Goal: Task Accomplishment & Management: Complete application form

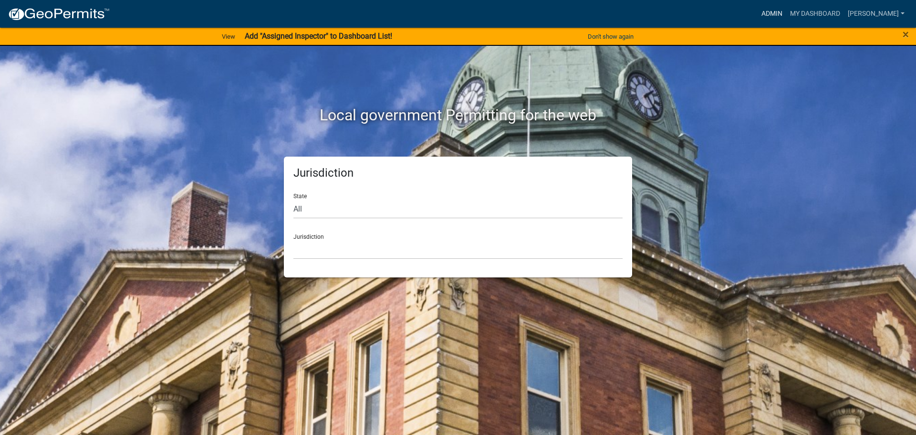
click at [786, 11] on link "Admin" at bounding box center [772, 14] width 29 height 18
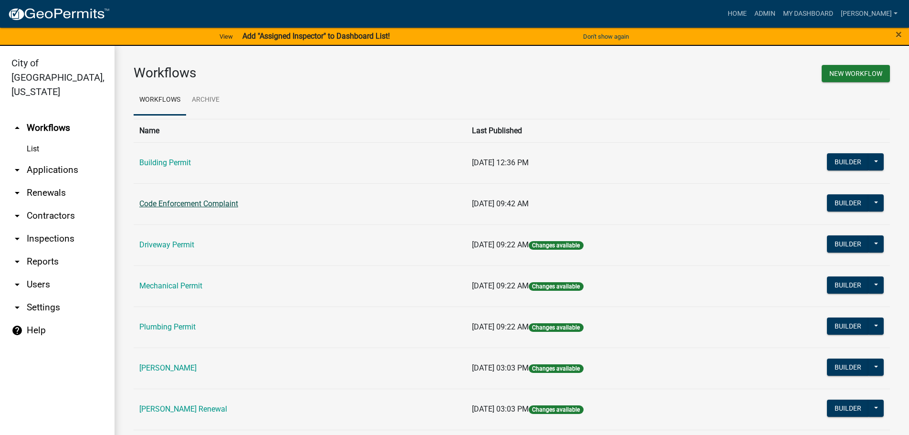
click at [224, 203] on link "Code Enforcement Complaint" at bounding box center [188, 203] width 99 height 9
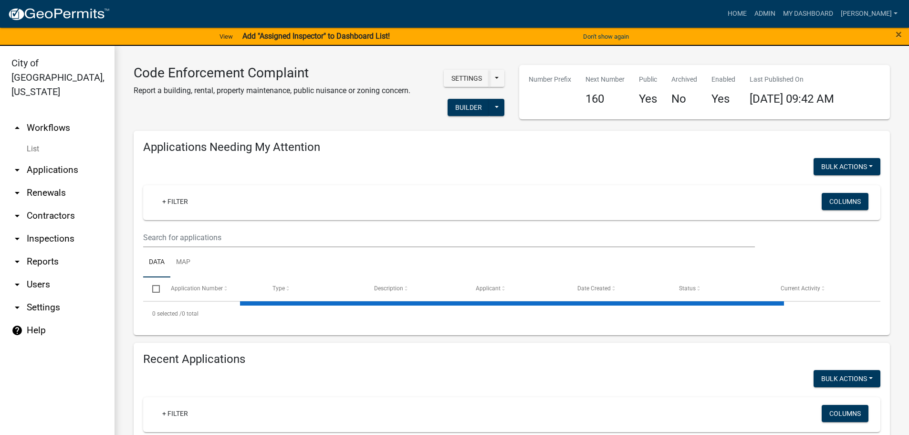
select select "3: 100"
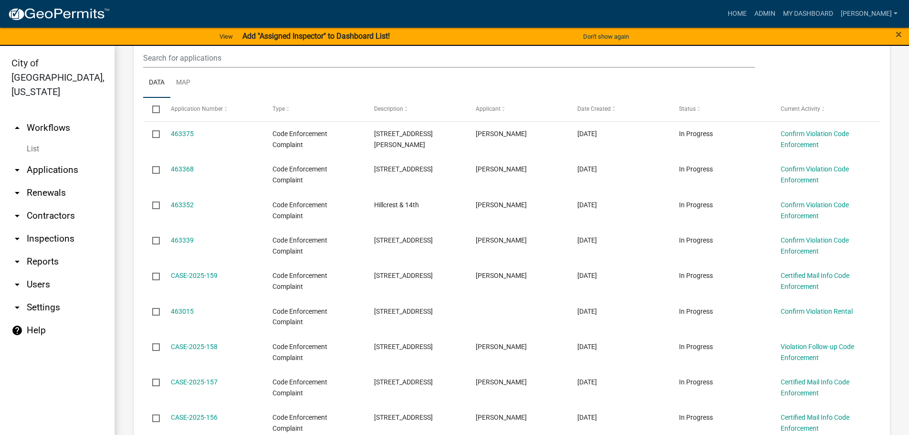
scroll to position [191, 0]
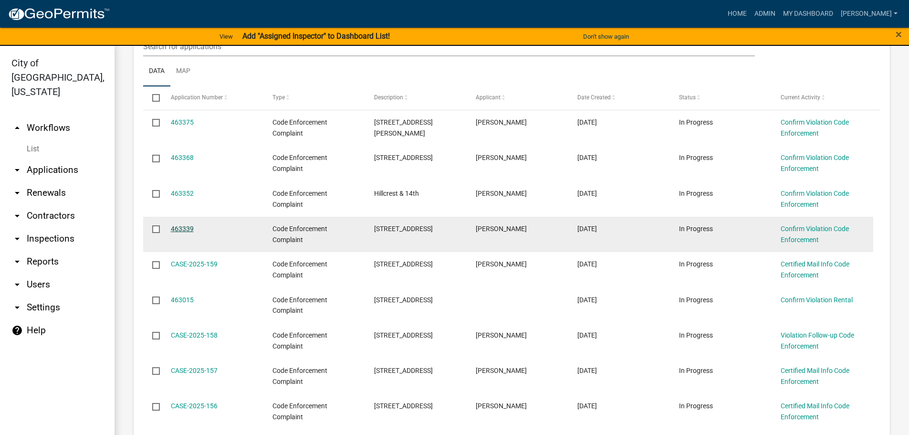
click at [191, 225] on link "463339" at bounding box center [182, 229] width 23 height 8
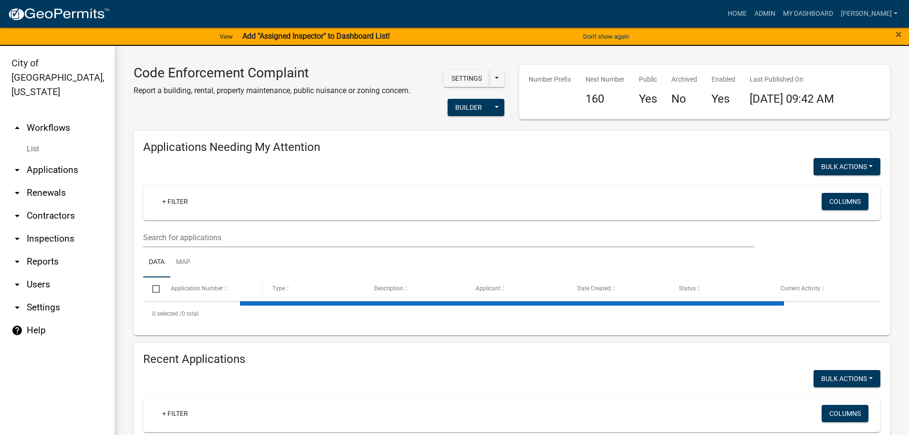
select select "3: 100"
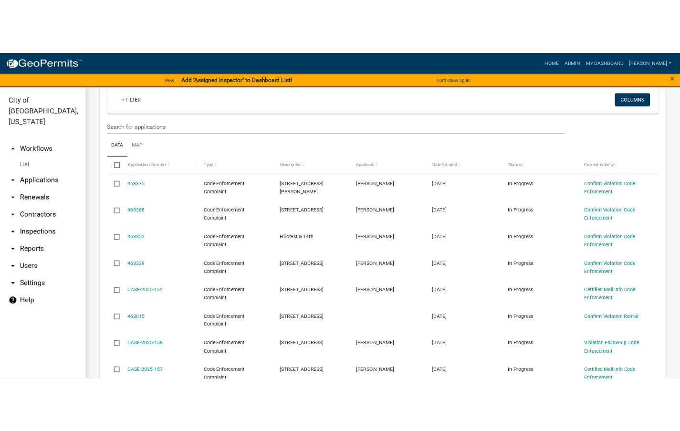
scroll to position [143, 0]
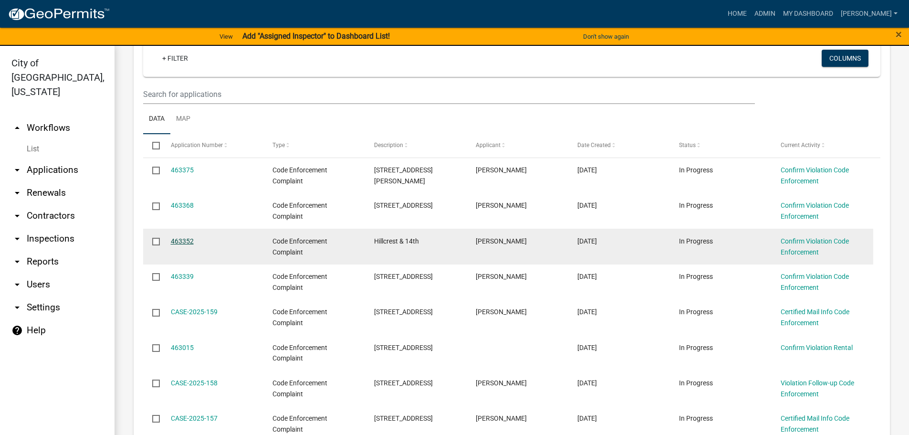
click at [183, 238] on link "463352" at bounding box center [182, 241] width 23 height 8
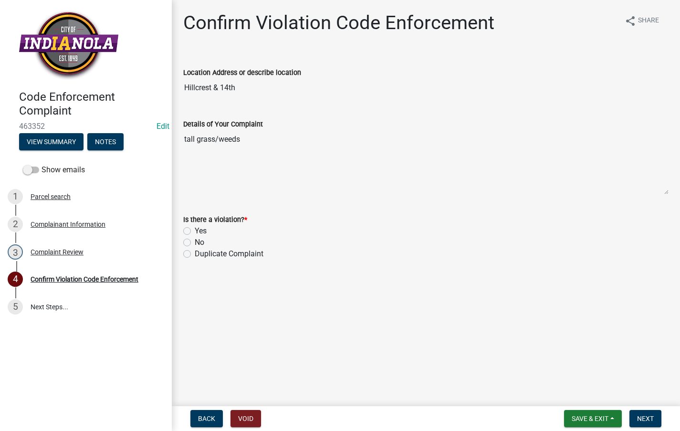
drag, startPoint x: 187, startPoint y: 233, endPoint x: 213, endPoint y: 233, distance: 26.2
click at [195, 232] on label "Yes" at bounding box center [201, 230] width 12 height 11
click at [195, 231] on input "Yes" at bounding box center [198, 228] width 6 height 6
radio input "true"
click at [648, 415] on span "Next" at bounding box center [645, 419] width 17 height 8
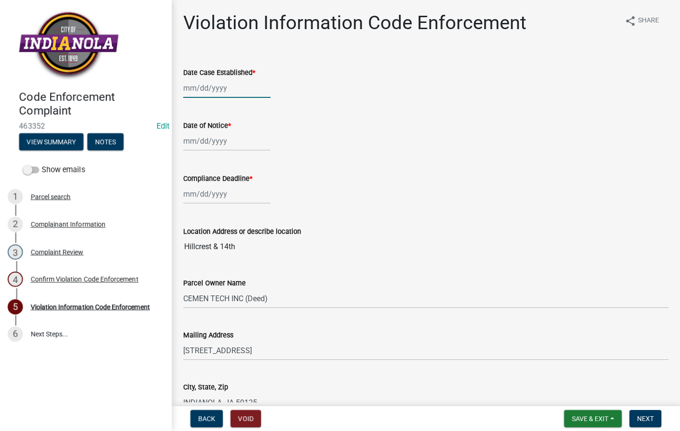
click at [207, 87] on div at bounding box center [226, 88] width 87 height 20
select select "8"
select select "2025"
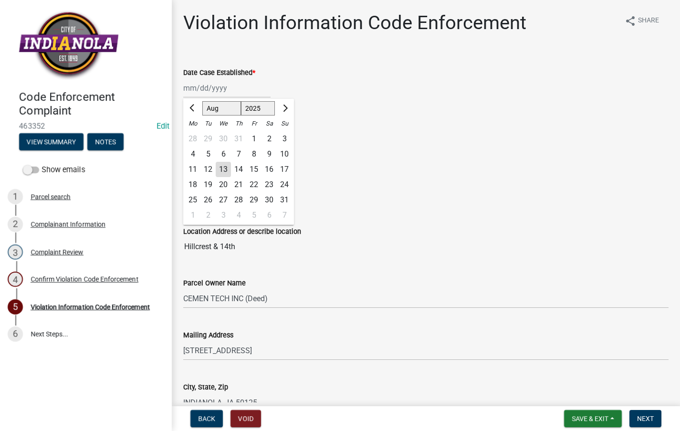
click at [225, 171] on div "13" at bounding box center [223, 169] width 15 height 15
type input "[DATE]"
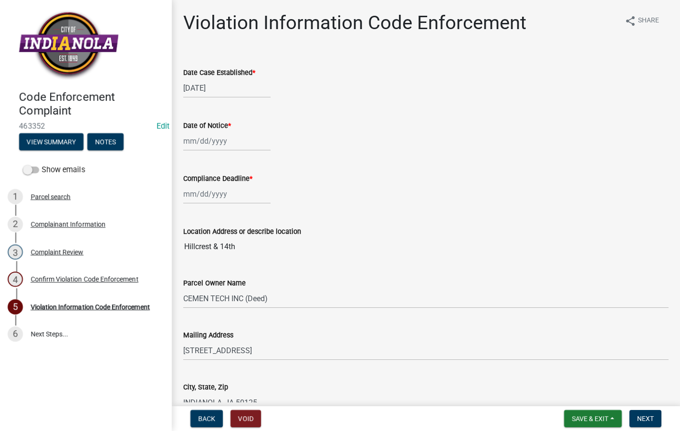
select select "8"
select select "2025"
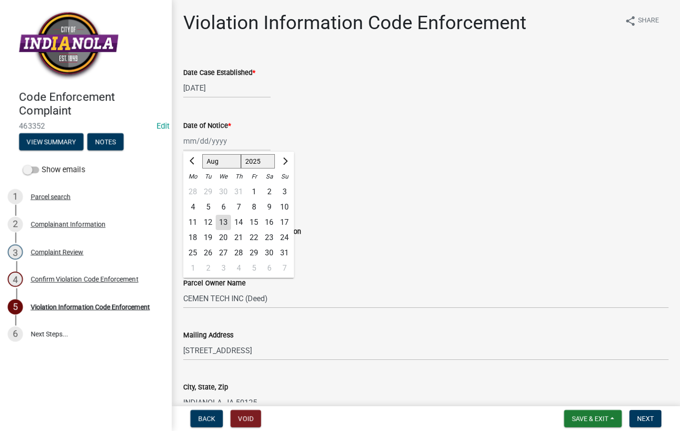
click at [211, 146] on div "[PERSON_NAME] Feb Mar Apr [PERSON_NAME][DATE] Oct Nov [DATE] 1526 1527 1528 152…" at bounding box center [226, 141] width 87 height 20
click at [224, 216] on div "13" at bounding box center [223, 222] width 15 height 15
type input "[DATE]"
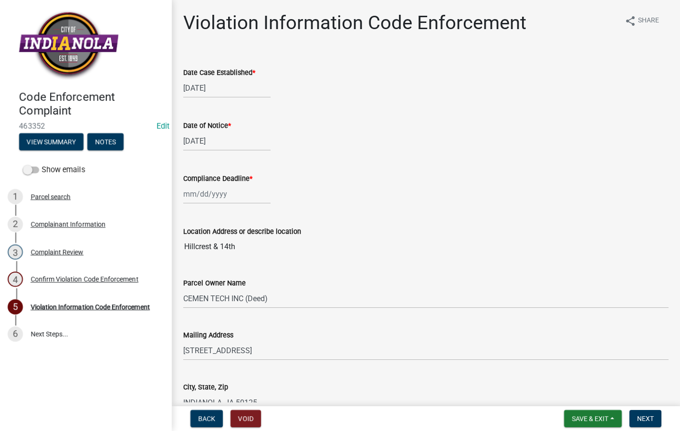
select select "8"
select select "2025"
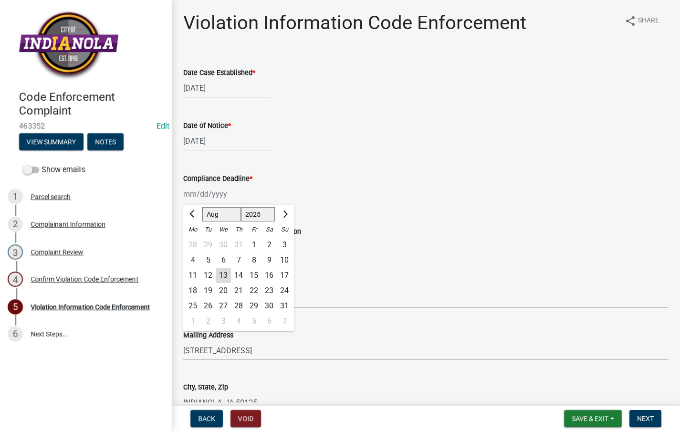
click at [212, 198] on div "[PERSON_NAME] Feb Mar Apr [PERSON_NAME][DATE] Oct Nov [DATE] 1526 1527 1528 152…" at bounding box center [226, 194] width 87 height 20
click at [239, 286] on div "21" at bounding box center [238, 290] width 15 height 15
type input "[DATE]"
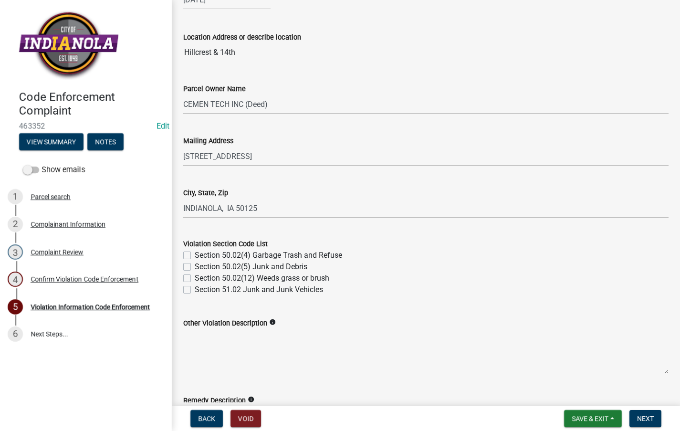
scroll to position [239, 0]
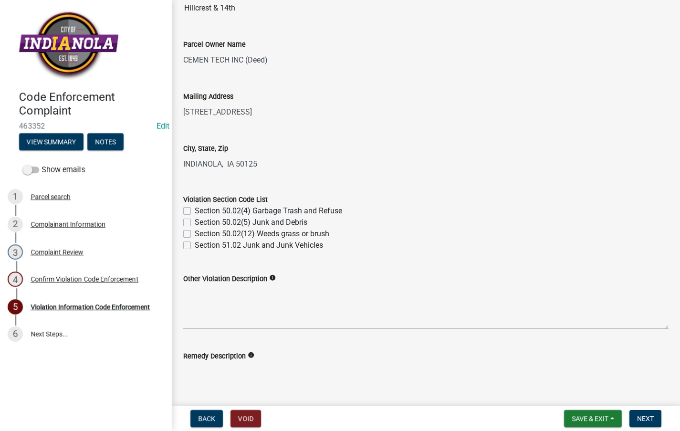
click at [195, 233] on label "Section 50.02(12) Weeds grass or brush" at bounding box center [262, 233] width 135 height 11
click at [195, 233] on input "Section 50.02(12) Weeds grass or brush" at bounding box center [198, 231] width 6 height 6
checkbox input "true"
checkbox input "false"
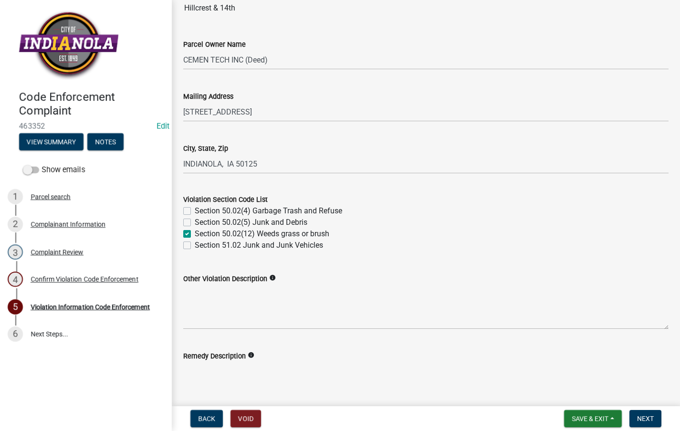
checkbox input "true"
checkbox input "false"
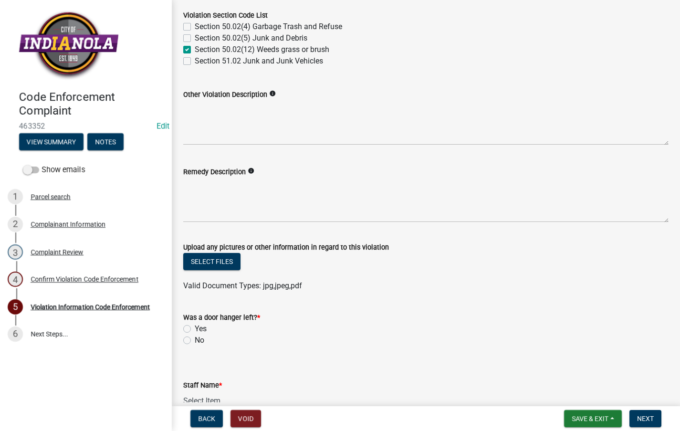
scroll to position [429, 0]
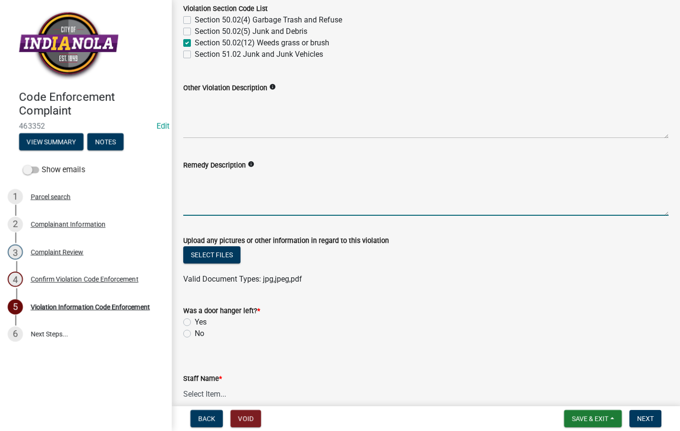
drag, startPoint x: 309, startPoint y: 184, endPoint x: 371, endPoint y: 174, distance: 63.3
click at [311, 186] on textarea "Remedy Description" at bounding box center [425, 193] width 485 height 45
click at [195, 42] on label "Section 50.02(12) Weeds grass or brush" at bounding box center [262, 42] width 135 height 11
click at [195, 42] on input "Section 50.02(12) Weeds grass or brush" at bounding box center [198, 40] width 6 height 6
checkbox input "false"
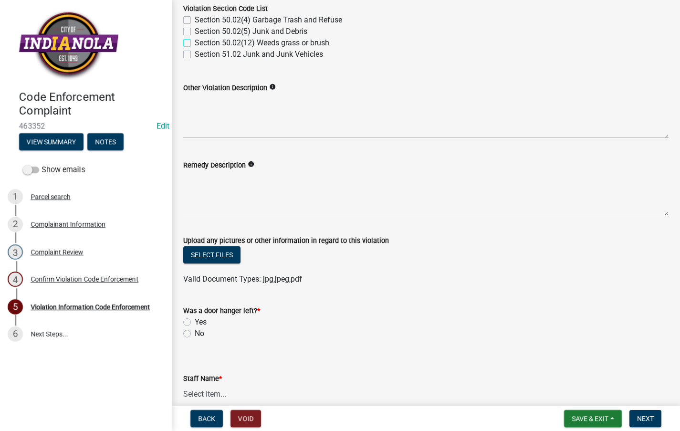
checkbox input "false"
click at [222, 188] on textarea "Remedy Description" at bounding box center [425, 193] width 485 height 45
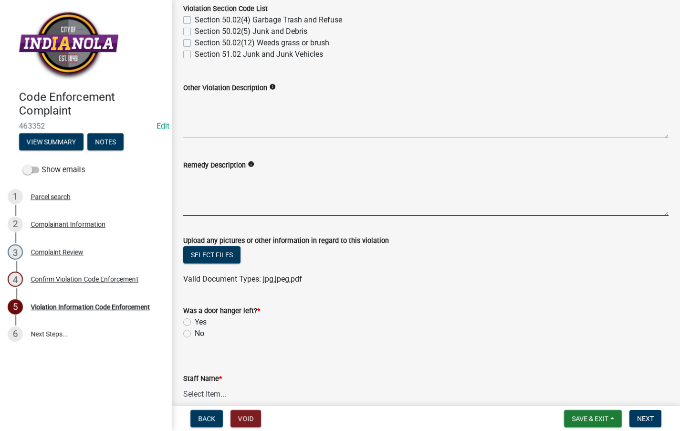
paste textarea "154.02 (7) (C) All undeveloped properties adjacent to a developed property - no…"
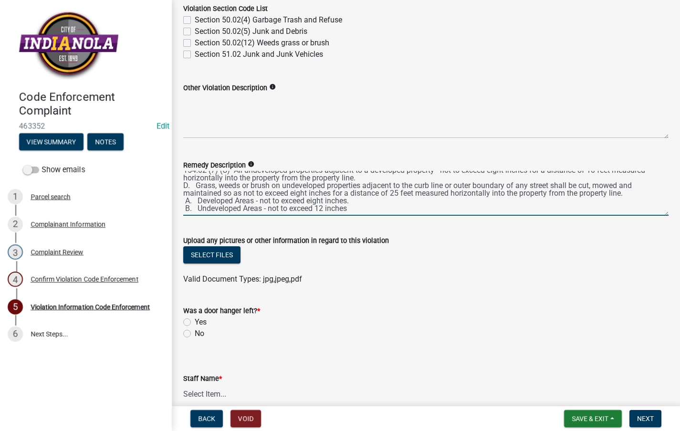
scroll to position [0, 0]
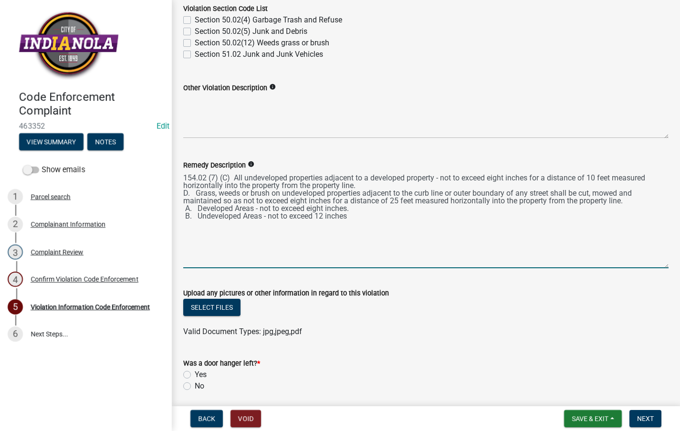
drag, startPoint x: 657, startPoint y: 212, endPoint x: 677, endPoint y: 232, distance: 29.0
click at [660, 264] on textarea "154.02 (7) (C) All undeveloped properties adjacent to a developed property - no…" at bounding box center [425, 219] width 485 height 97
click at [284, 243] on textarea "154.02 (7) (C) All undeveloped properties adjacent to a developed property - no…" at bounding box center [425, 219] width 485 height 97
drag, startPoint x: 287, startPoint y: 243, endPoint x: 286, endPoint y: 248, distance: 5.0
paste textarea "Mow ENTIRE property in accordance with above mentioned code."
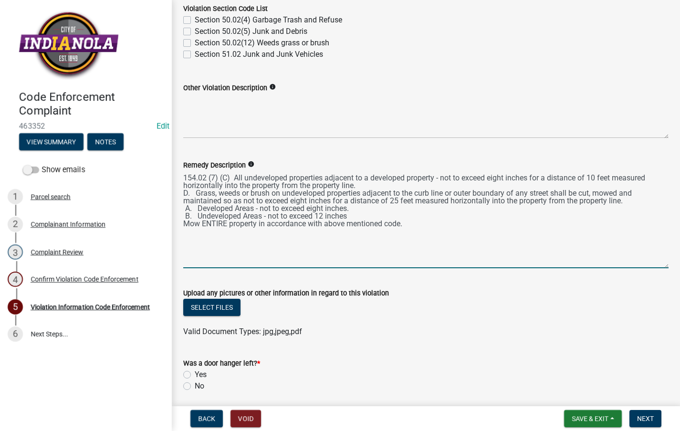
drag, startPoint x: 335, startPoint y: 215, endPoint x: 185, endPoint y: 168, distance: 157.4
click at [185, 168] on form "Remedy Description info 154.02 (7) (C) All undeveloped properties adjacent to a…" at bounding box center [425, 213] width 485 height 109
type textarea "154.02 (7) (C) All undeveloped properties adjacent to a developed property - no…"
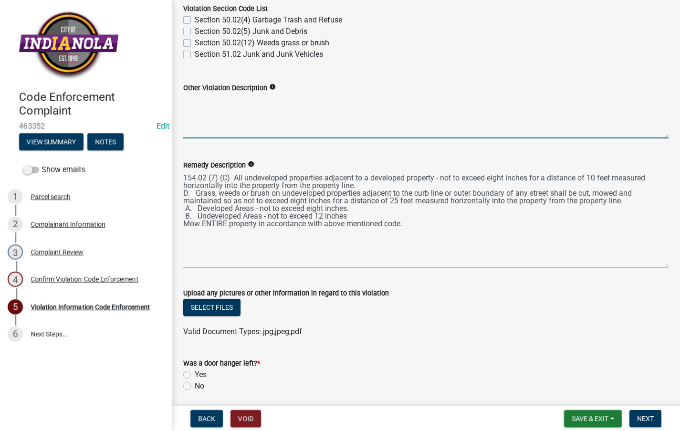
click at [240, 108] on textarea "Other Violation Description" at bounding box center [425, 116] width 485 height 45
paste textarea "154.02 (7) (C) All undeveloped properties adjacent to a developed property - no…"
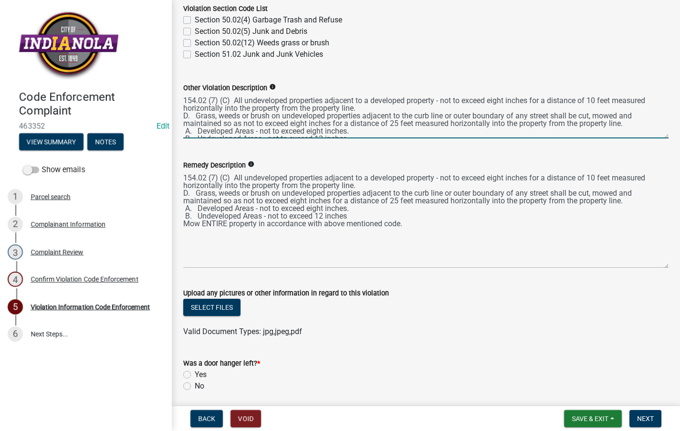
scroll to position [5, 0]
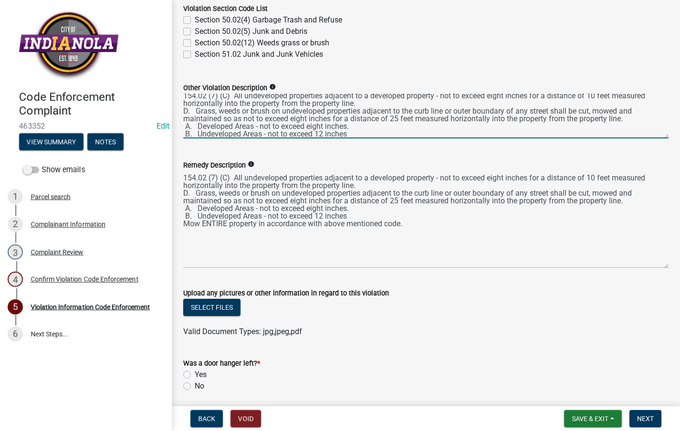
type textarea "154.02 (7) (C) All undeveloped properties adjacent to a developed property - no…"
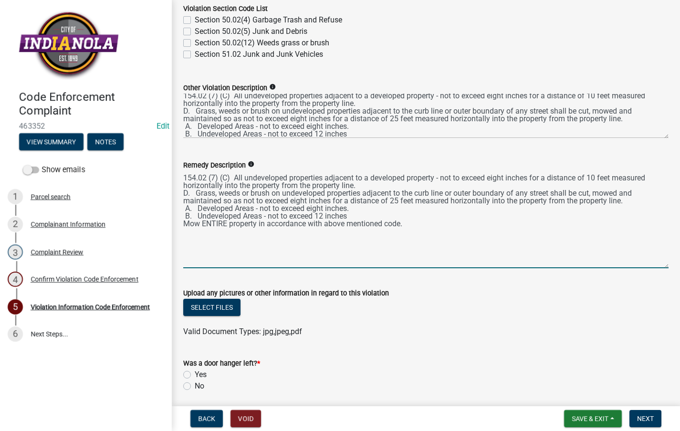
drag, startPoint x: 357, startPoint y: 216, endPoint x: 166, endPoint y: 172, distance: 196.3
click at [166, 172] on div "Code Enforcement Complaint 463352 Edit View Summary Notes Show emails 1 Parcel …" at bounding box center [340, 215] width 680 height 431
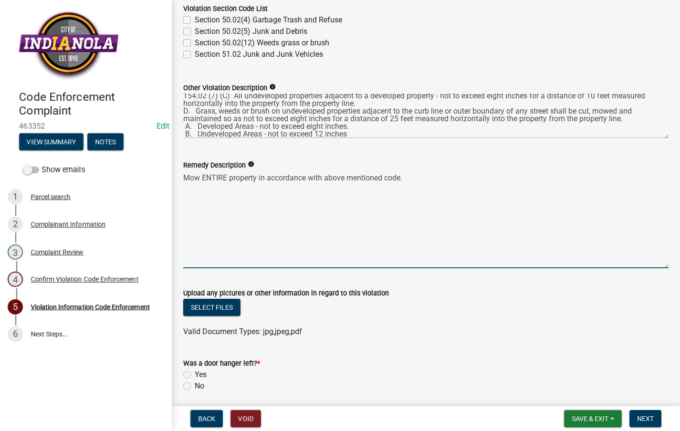
click at [181, 183] on div "Remedy Description info Mow ENTIRE property in accordance with above mentioned …" at bounding box center [426, 207] width 500 height 122
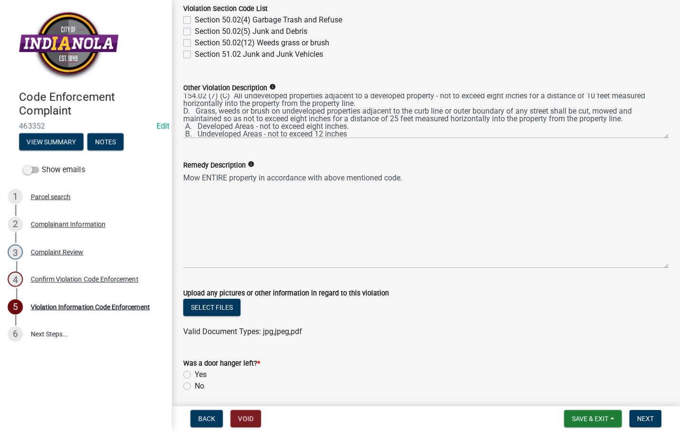
click at [182, 184] on div "Remedy Description info Mow ENTIRE property in accordance with above mentioned …" at bounding box center [426, 207] width 500 height 122
click at [183, 186] on div "Remedy Description info Mow ENTIRE property in accordance with above mentioned …" at bounding box center [426, 207] width 500 height 122
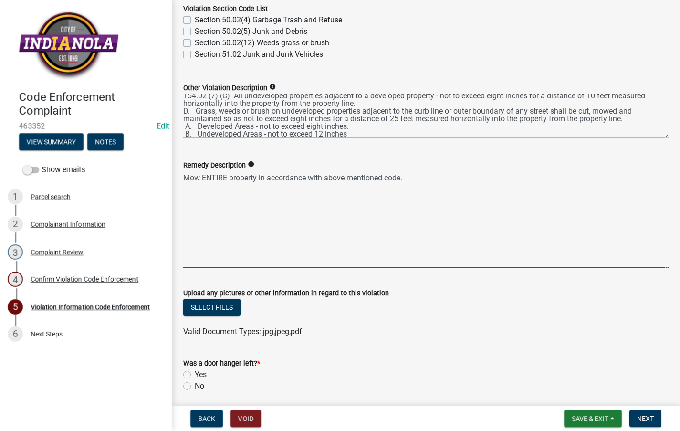
click at [184, 186] on textarea "Mow ENTIRE property in accordance with above mentioned code." at bounding box center [425, 219] width 485 height 97
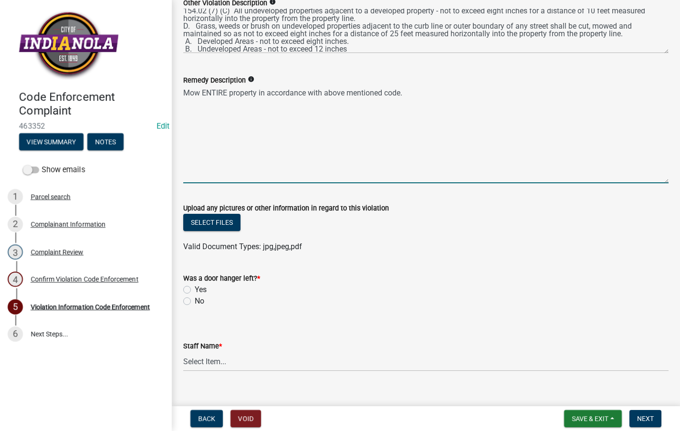
scroll to position [529, 0]
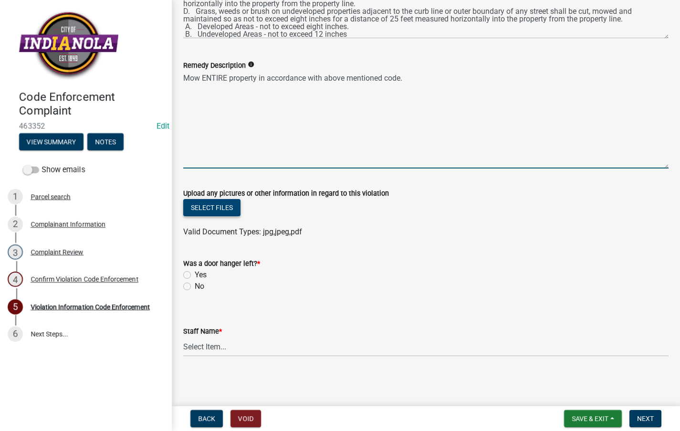
type textarea "Mow ENTIRE property in accordance with above mentioned code."
click at [231, 208] on button "Select files" at bounding box center [211, 207] width 57 height 17
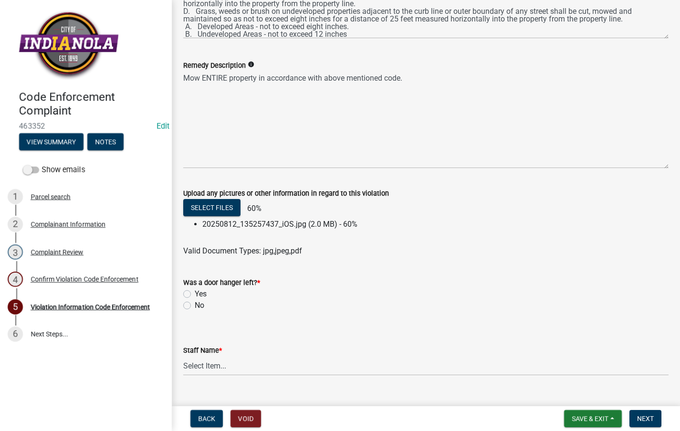
click at [195, 304] on label "No" at bounding box center [200, 305] width 10 height 11
click at [195, 304] on input "No" at bounding box center [198, 303] width 6 height 6
radio input "true"
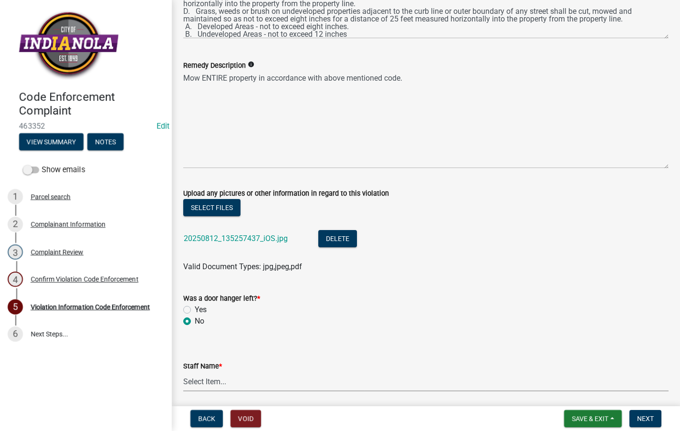
click at [221, 383] on select "Select Item... [PERSON_NAME] [PERSON_NAME] [PERSON_NAME] Other" at bounding box center [425, 382] width 485 height 20
click at [183, 372] on select "Select Item... [PERSON_NAME] [PERSON_NAME] [PERSON_NAME] Other" at bounding box center [425, 382] width 485 height 20
select select "634d5426-b8b3-48ee-aa1e-d523f7499186"
click at [640, 417] on span "Next" at bounding box center [645, 419] width 17 height 8
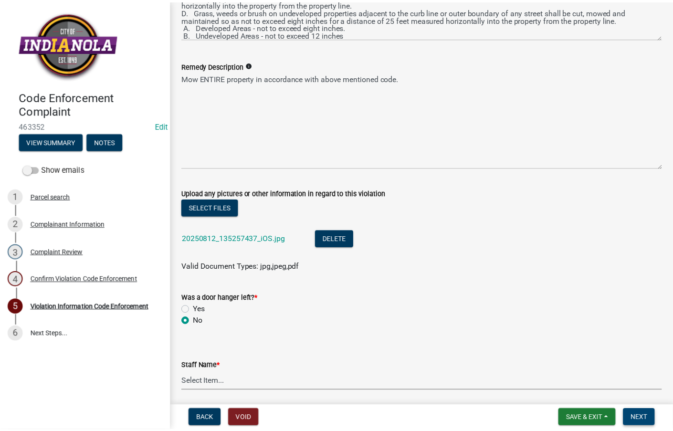
scroll to position [0, 0]
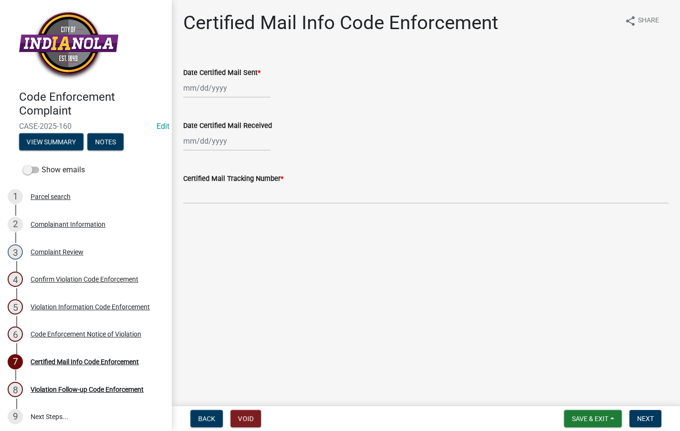
select select "8"
select select "2025"
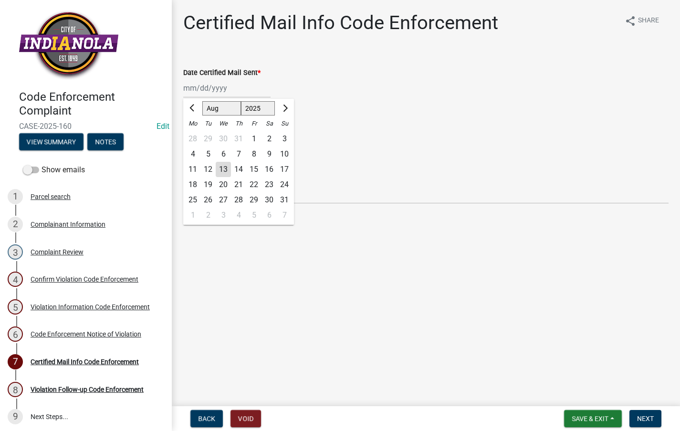
click at [220, 87] on div "[PERSON_NAME] Feb Mar Apr [PERSON_NAME][DATE] Oct Nov [DATE] 1526 1527 1528 152…" at bounding box center [226, 88] width 87 height 20
click at [227, 165] on div "13" at bounding box center [223, 169] width 15 height 15
type input "[DATE]"
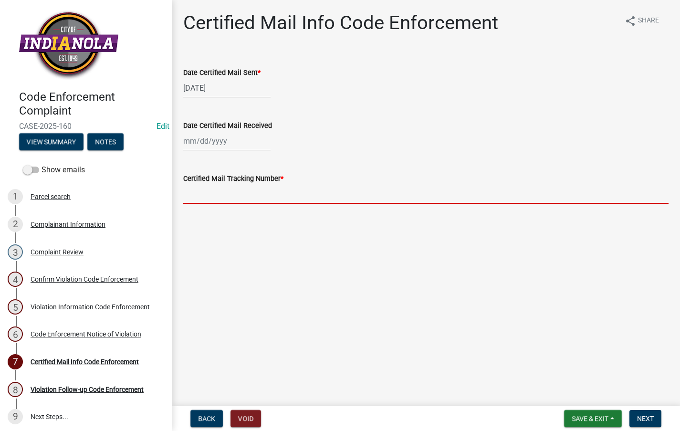
click at [220, 190] on input "Certified Mail Tracking Number *" at bounding box center [425, 194] width 485 height 20
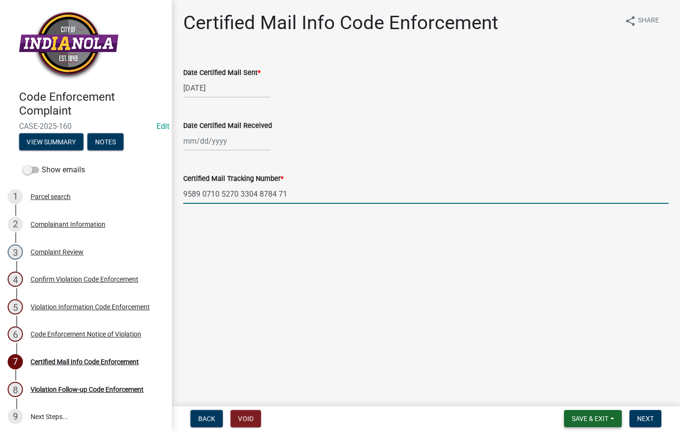
type input "9589 0710 5270 3304 8784 71"
click at [597, 415] on span "Save & Exit" at bounding box center [590, 419] width 37 height 8
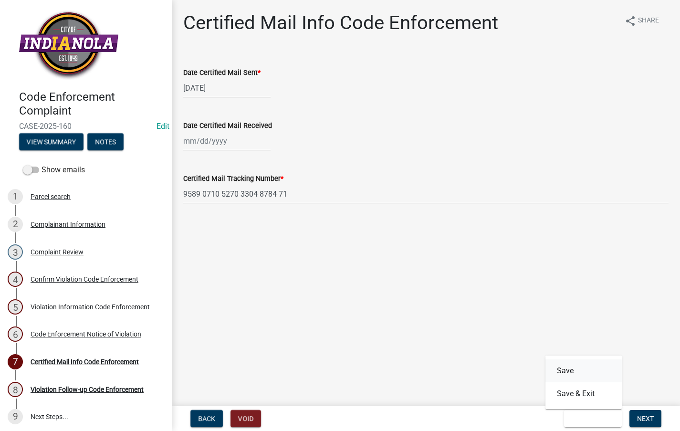
click at [586, 368] on button "Save" at bounding box center [583, 370] width 76 height 23
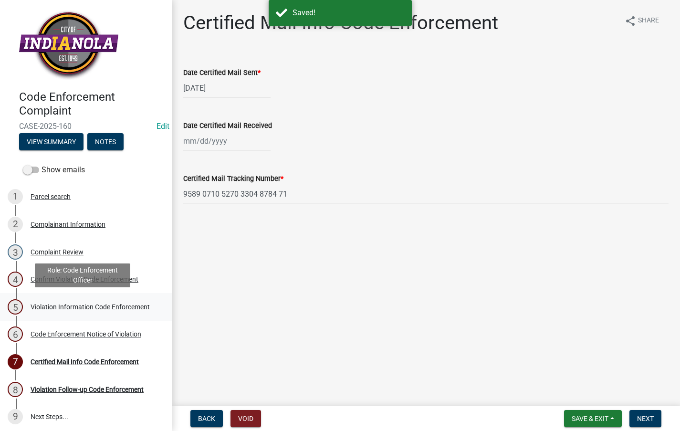
click at [53, 306] on div "Violation Information Code Enforcement" at bounding box center [90, 306] width 119 height 7
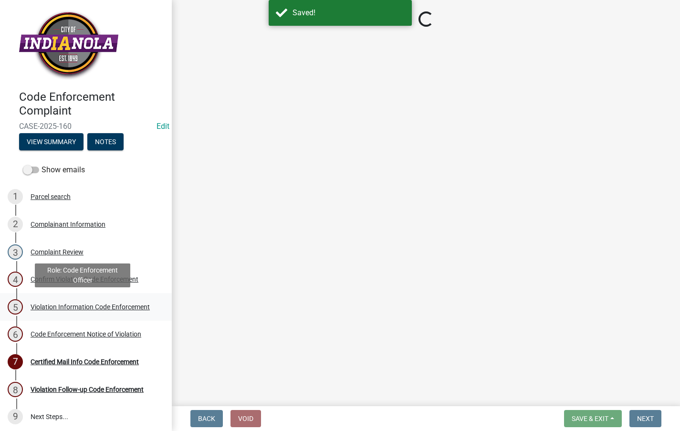
select select "634d5426-b8b3-48ee-aa1e-d523f7499186"
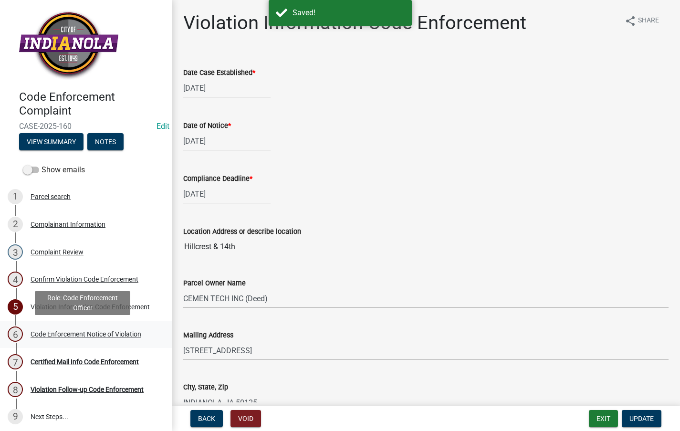
click at [68, 335] on div "Code Enforcement Notice of Violation" at bounding box center [86, 334] width 111 height 7
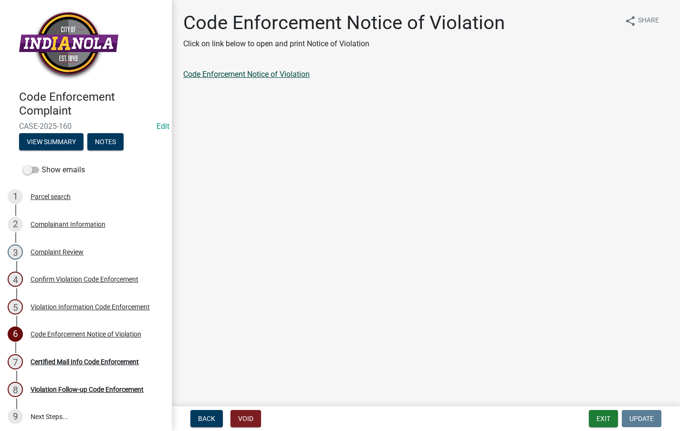
click at [259, 73] on link "Code Enforcement Notice of Violation" at bounding box center [246, 74] width 126 height 9
click at [596, 417] on button "Exit" at bounding box center [603, 418] width 29 height 17
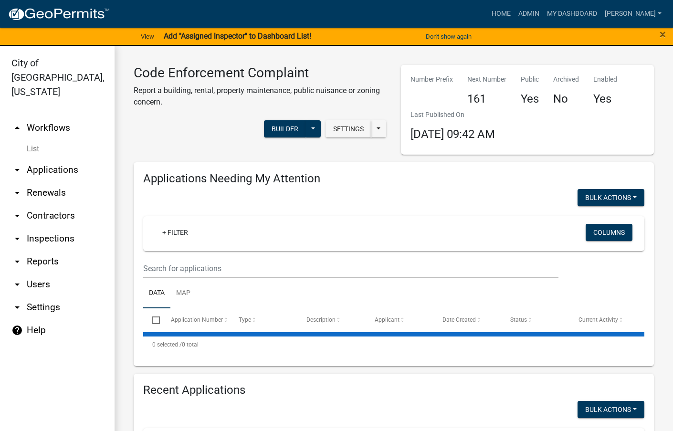
select select "3: 100"
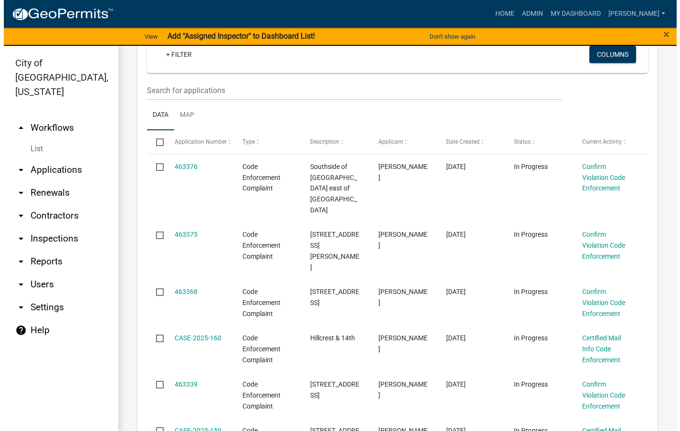
scroll to position [239, 0]
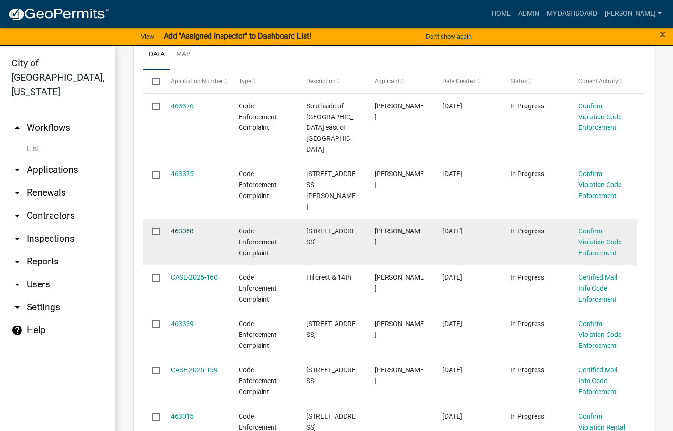
click at [188, 227] on link "463368" at bounding box center [182, 231] width 23 height 8
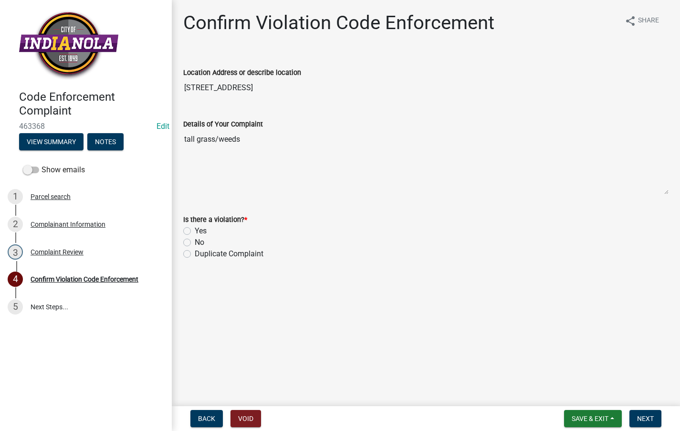
click at [195, 229] on label "Yes" at bounding box center [201, 230] width 12 height 11
click at [195, 229] on input "Yes" at bounding box center [198, 228] width 6 height 6
radio input "true"
click at [651, 415] on span "Next" at bounding box center [645, 419] width 17 height 8
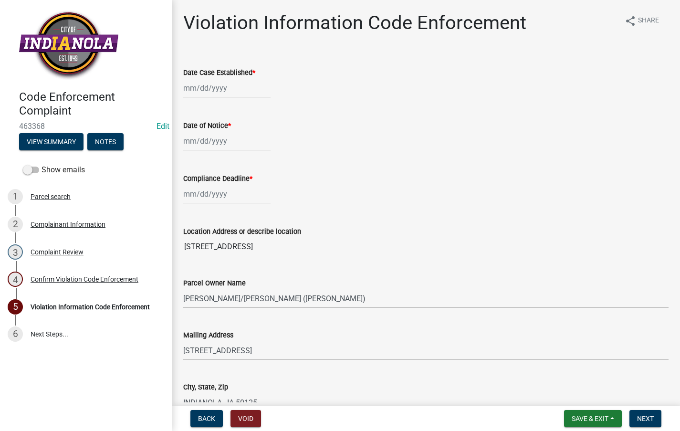
select select "8"
select select "2025"
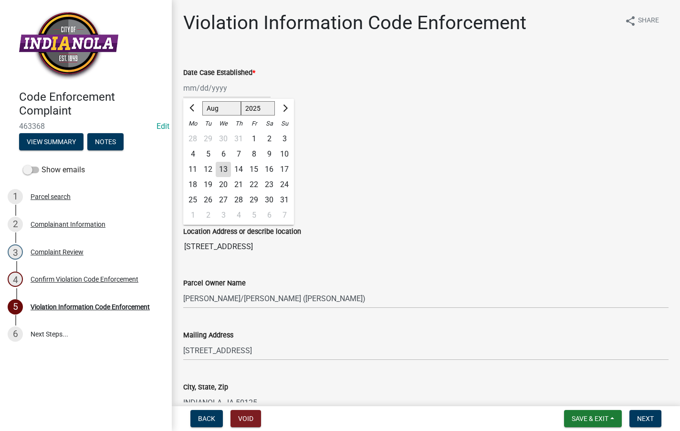
drag, startPoint x: 210, startPoint y: 87, endPoint x: 212, endPoint y: 93, distance: 6.0
click at [210, 87] on div "[PERSON_NAME] Feb Mar Apr [PERSON_NAME][DATE] Oct Nov [DATE] 1526 1527 1528 152…" at bounding box center [226, 88] width 87 height 20
click at [236, 163] on div "14" at bounding box center [238, 169] width 15 height 15
type input "[DATE]"
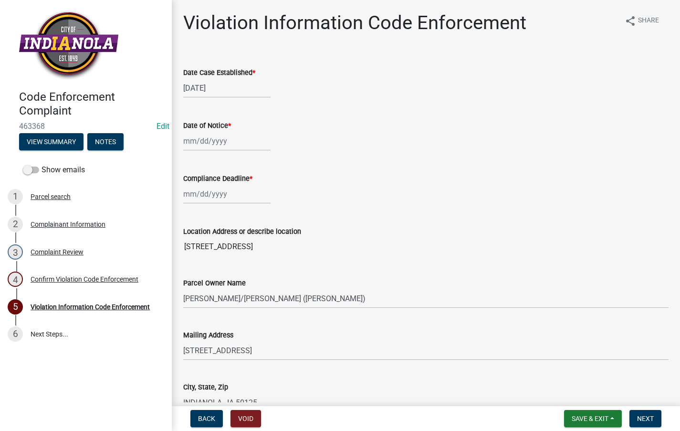
click at [198, 139] on div at bounding box center [226, 141] width 87 height 20
select select "8"
select select "2025"
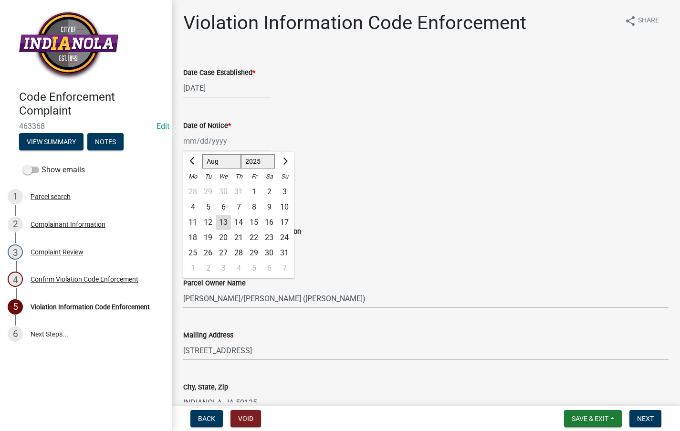
click at [238, 219] on div "14" at bounding box center [238, 222] width 15 height 15
type input "[DATE]"
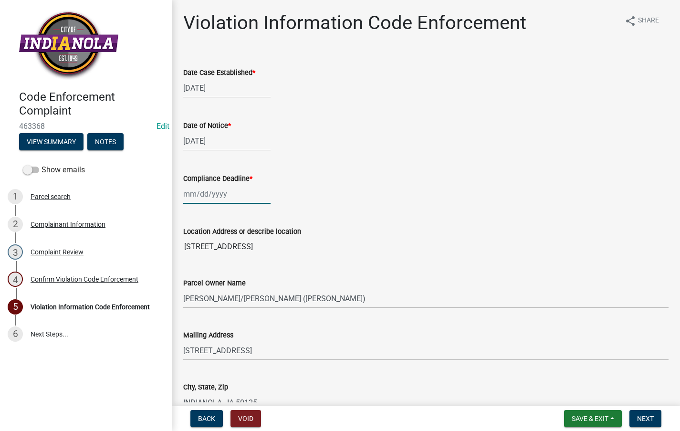
click at [214, 188] on div at bounding box center [226, 194] width 87 height 20
select select "8"
select select "2025"
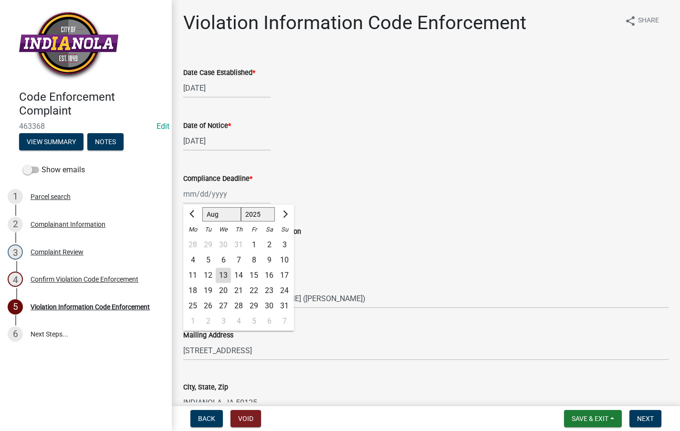
click at [238, 294] on div "21" at bounding box center [238, 290] width 15 height 15
type input "[DATE]"
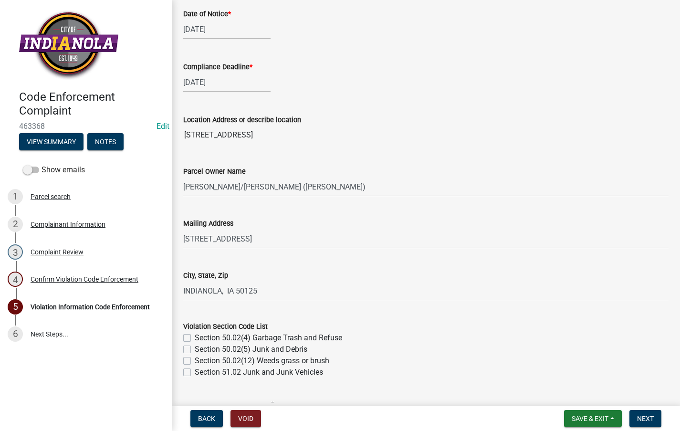
scroll to position [334, 0]
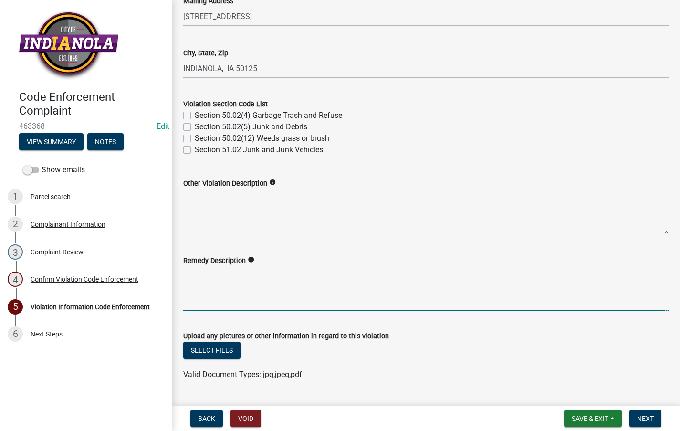
click at [220, 284] on textarea "Remedy Description" at bounding box center [425, 288] width 485 height 45
paste textarea "Mow and trim the property, front and rear, including any right-of-way areas adj…"
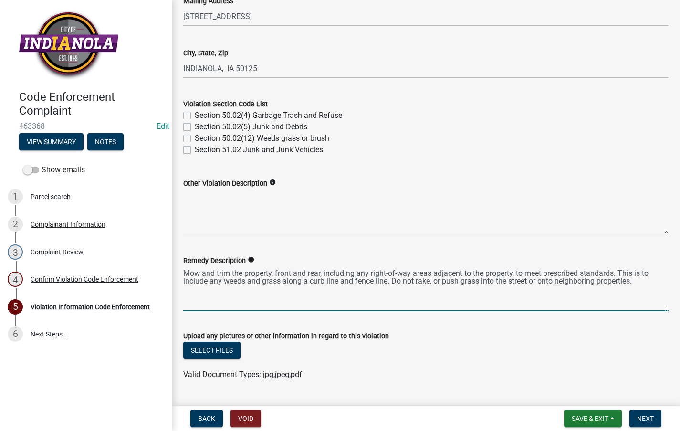
type textarea "Mow and trim the property, front and rear, including any right-of-way areas adj…"
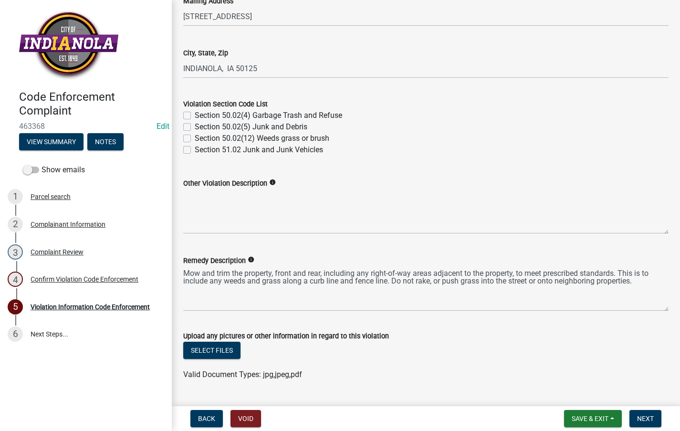
click at [195, 135] on label "Section 50.02(12) Weeds grass or brush" at bounding box center [262, 138] width 135 height 11
click at [195, 135] on input "Section 50.02(12) Weeds grass or brush" at bounding box center [198, 136] width 6 height 6
checkbox input "true"
checkbox input "false"
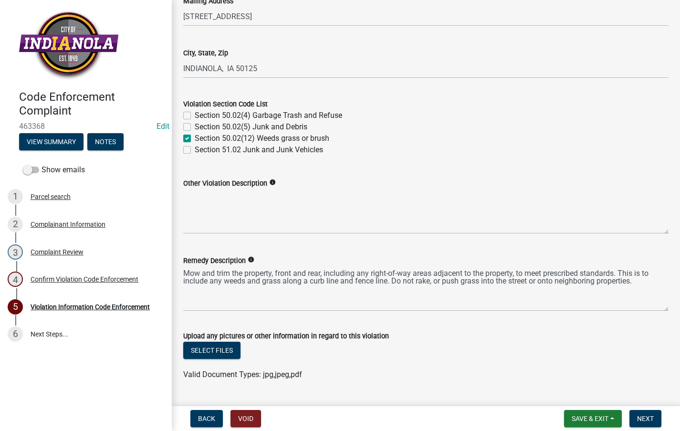
checkbox input "true"
checkbox input "false"
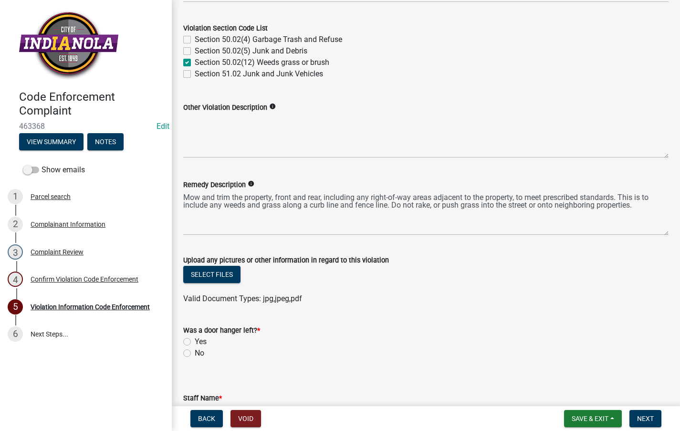
scroll to position [477, 0]
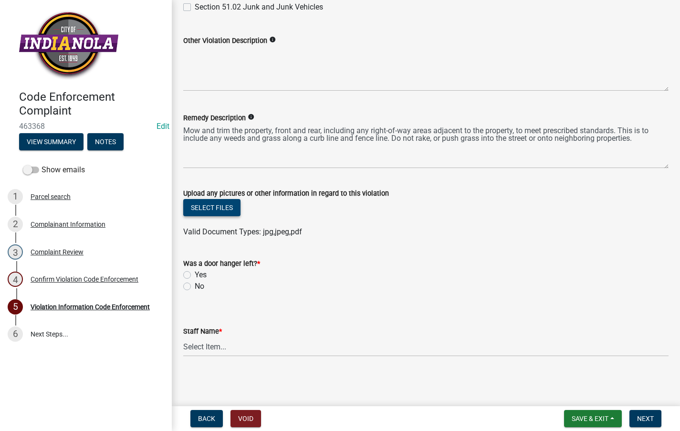
click at [211, 207] on button "Select files" at bounding box center [211, 207] width 57 height 17
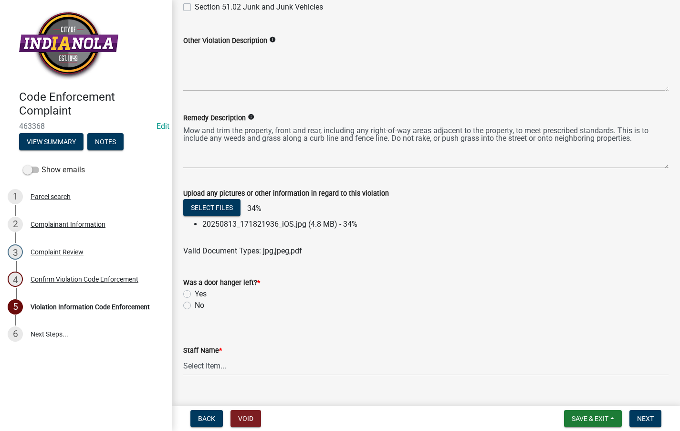
click at [195, 305] on label "No" at bounding box center [200, 305] width 10 height 11
click at [195, 305] on input "No" at bounding box center [198, 303] width 6 height 6
radio input "true"
click at [203, 368] on select "Select Item... [PERSON_NAME] [PERSON_NAME] [PERSON_NAME] Other" at bounding box center [425, 366] width 485 height 20
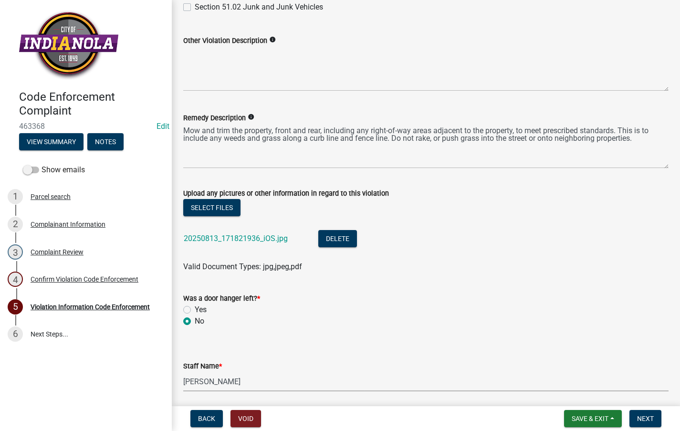
click at [183, 372] on select "Select Item... [PERSON_NAME] [PERSON_NAME] [PERSON_NAME] Other" at bounding box center [425, 382] width 485 height 20
select select "634d5426-b8b3-48ee-aa1e-d523f7499186"
click at [656, 418] on button "Next" at bounding box center [645, 418] width 32 height 17
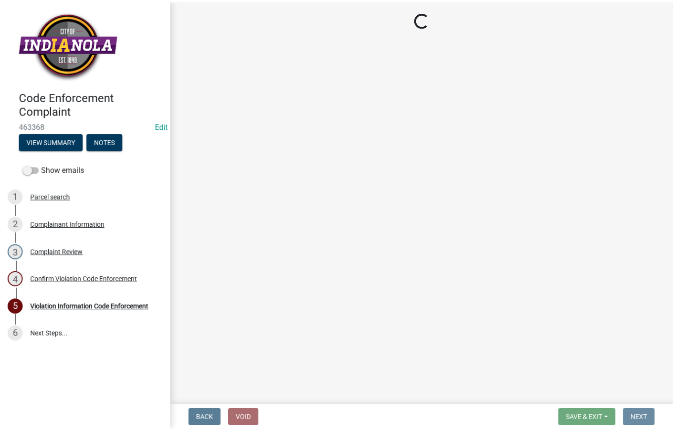
scroll to position [0, 0]
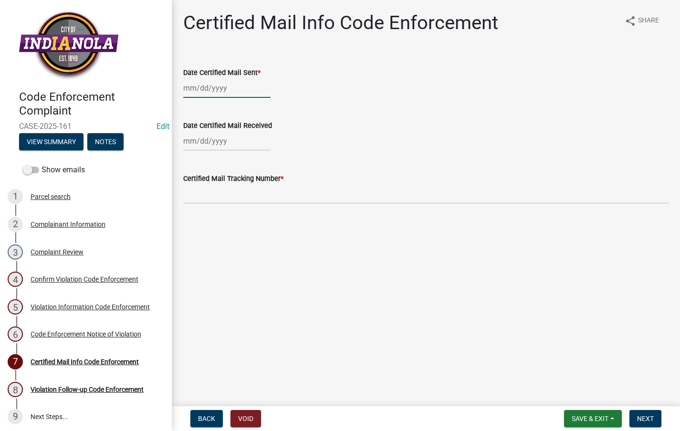
click at [220, 93] on div at bounding box center [226, 88] width 87 height 20
select select "8"
select select "2025"
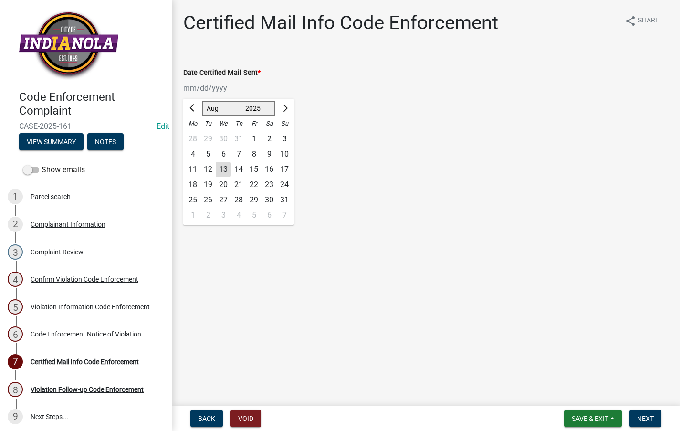
click at [225, 167] on div "13" at bounding box center [223, 169] width 15 height 15
type input "[DATE]"
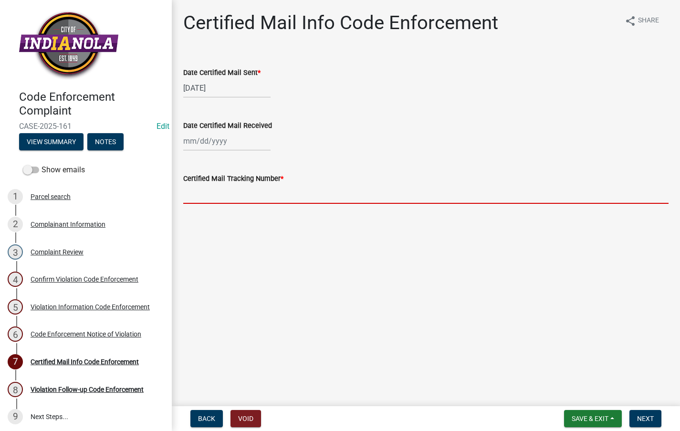
click at [218, 195] on input "Certified Mail Tracking Number *" at bounding box center [425, 194] width 485 height 20
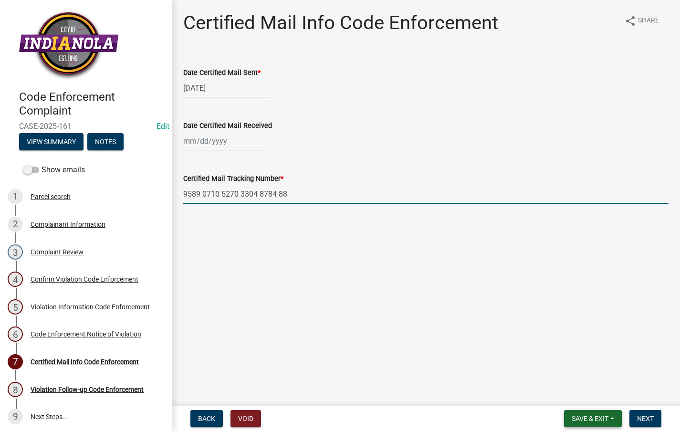
type input "9589 0710 5270 3304 8784 88"
click at [572, 419] on span "Save & Exit" at bounding box center [590, 419] width 37 height 8
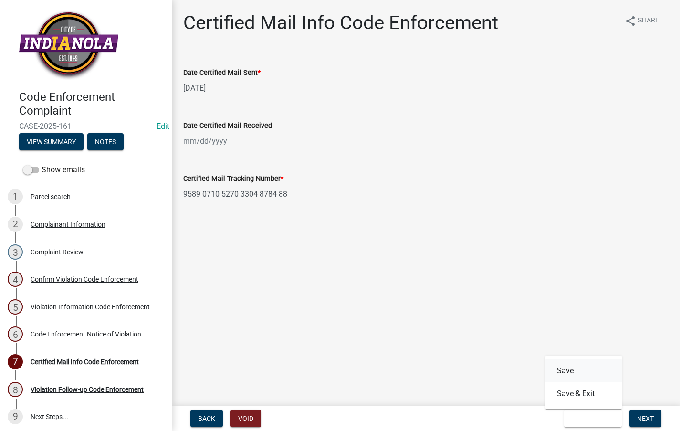
click at [559, 364] on button "Save" at bounding box center [583, 370] width 76 height 23
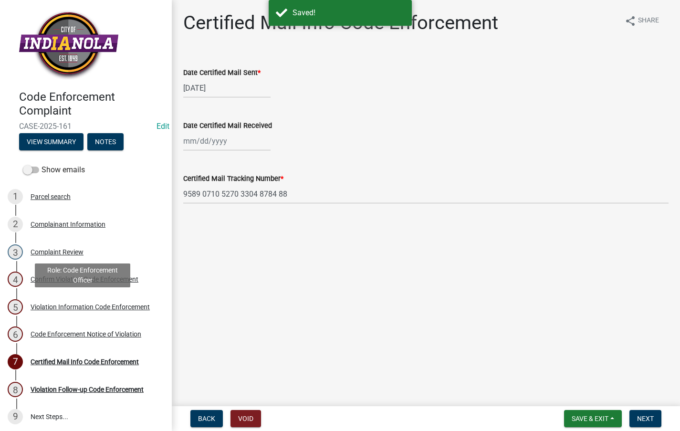
click at [56, 304] on div "Violation Information Code Enforcement" at bounding box center [90, 306] width 119 height 7
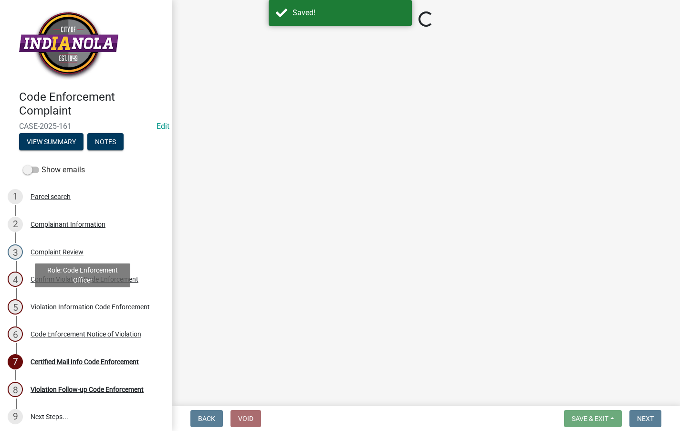
select select "634d5426-b8b3-48ee-aa1e-d523f7499186"
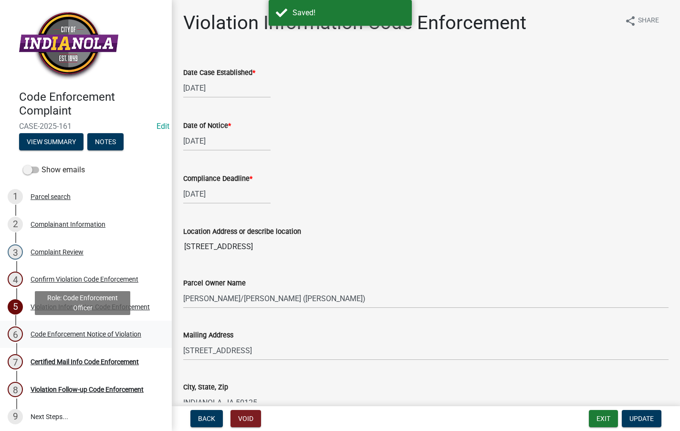
click at [97, 326] on link "6 Code Enforcement Notice of Violation" at bounding box center [86, 335] width 172 height 28
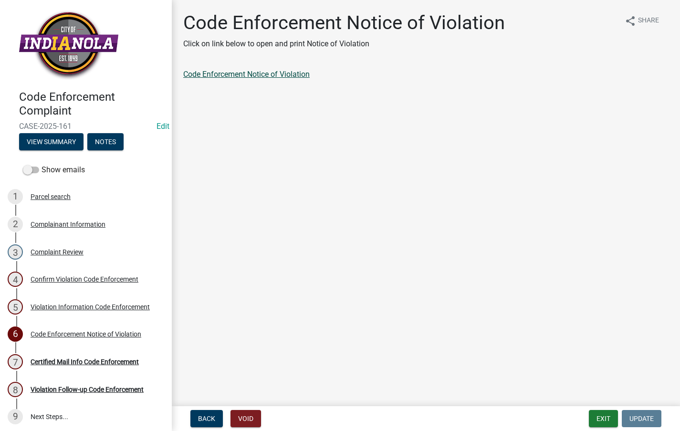
click at [268, 75] on link "Code Enforcement Notice of Violation" at bounding box center [246, 74] width 126 height 9
click at [600, 411] on button "Exit" at bounding box center [603, 418] width 29 height 17
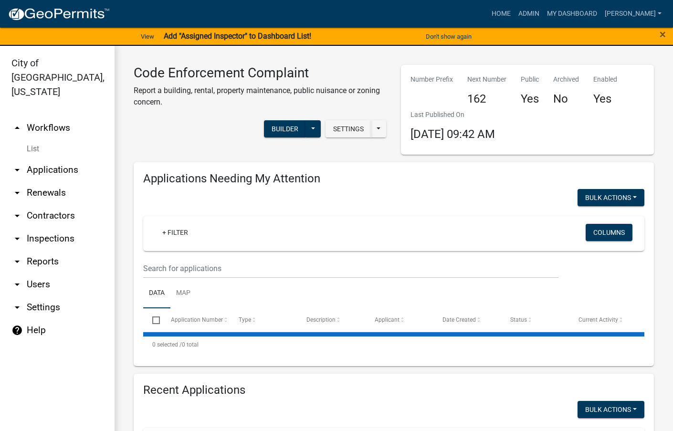
select select "3: 100"
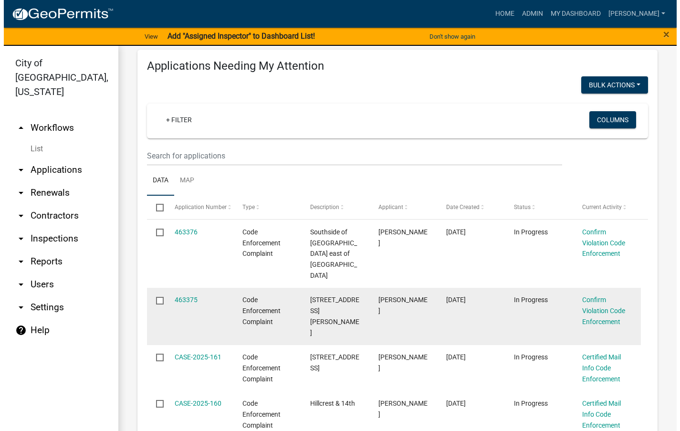
scroll to position [143, 0]
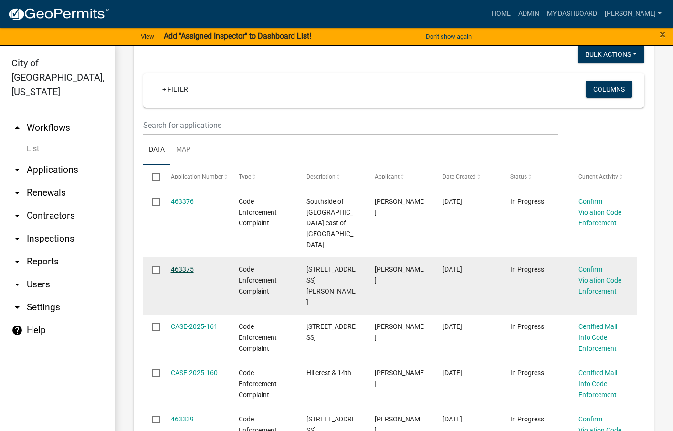
click at [177, 265] on link "463375" at bounding box center [182, 269] width 23 height 8
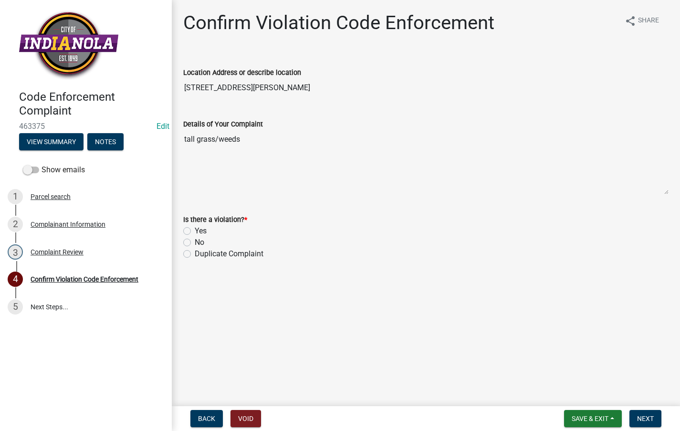
click at [195, 231] on label "Yes" at bounding box center [201, 230] width 12 height 11
click at [195, 231] on input "Yes" at bounding box center [198, 228] width 6 height 6
radio input "true"
click at [643, 415] on span "Next" at bounding box center [645, 419] width 17 height 8
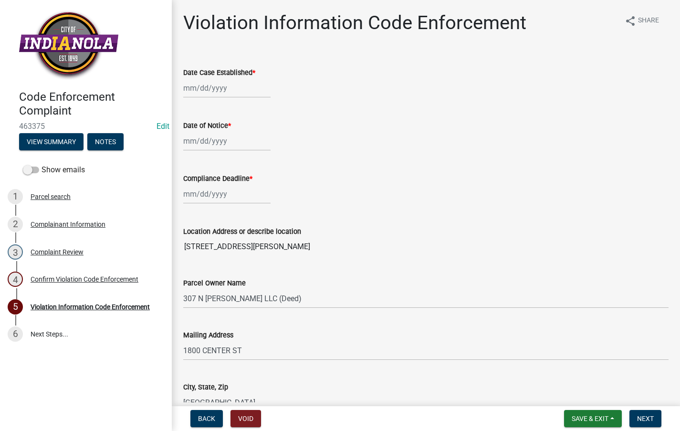
click at [204, 96] on div at bounding box center [226, 88] width 87 height 20
select select "8"
select select "2025"
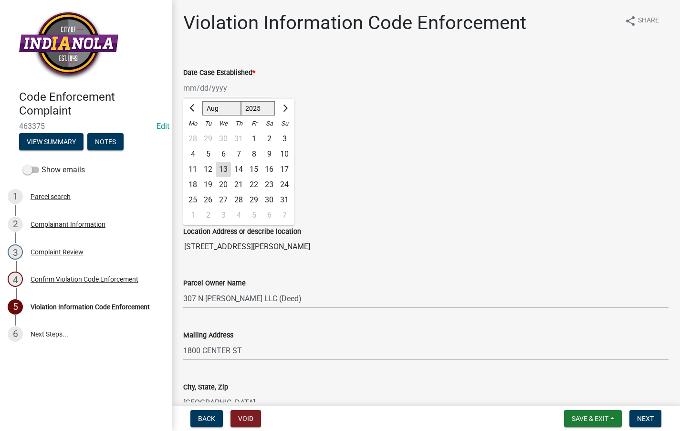
click at [235, 167] on div "14" at bounding box center [238, 169] width 15 height 15
type input "[DATE]"
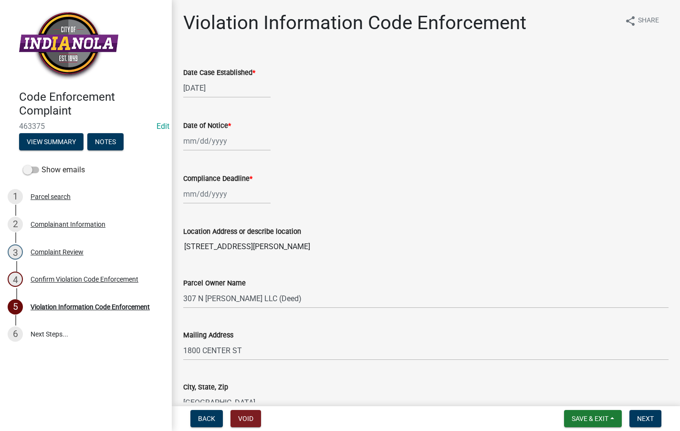
click at [226, 146] on div at bounding box center [226, 141] width 87 height 20
select select "8"
select select "2025"
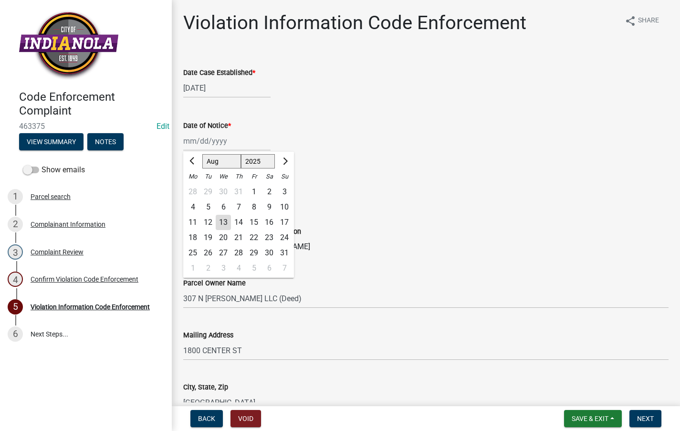
click at [241, 216] on div "14" at bounding box center [238, 222] width 15 height 15
type input "[DATE]"
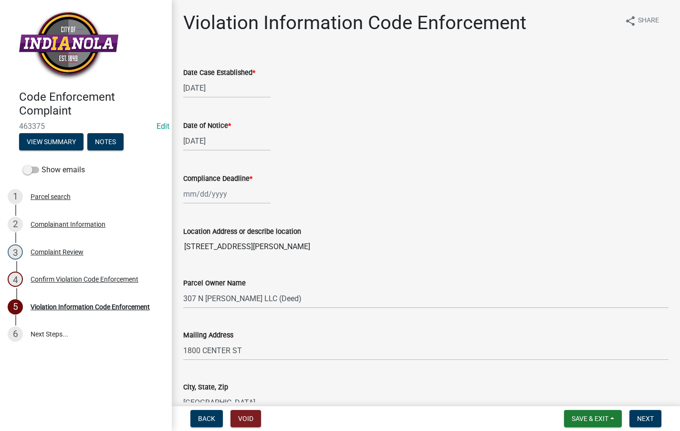
click at [228, 198] on div at bounding box center [226, 194] width 87 height 20
select select "8"
select select "2025"
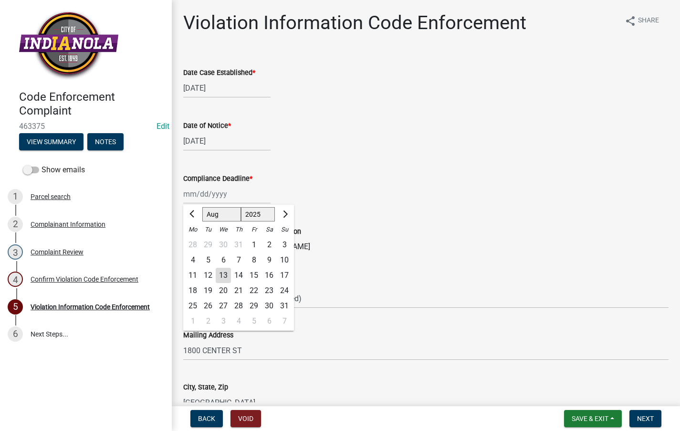
click at [239, 287] on div "21" at bounding box center [238, 290] width 15 height 15
type input "[DATE]"
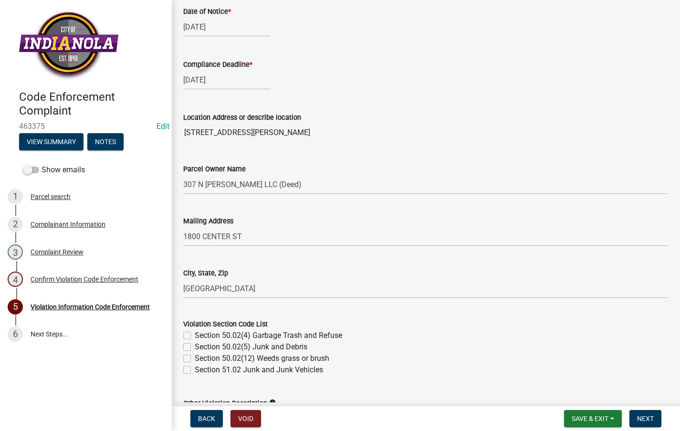
scroll to position [334, 0]
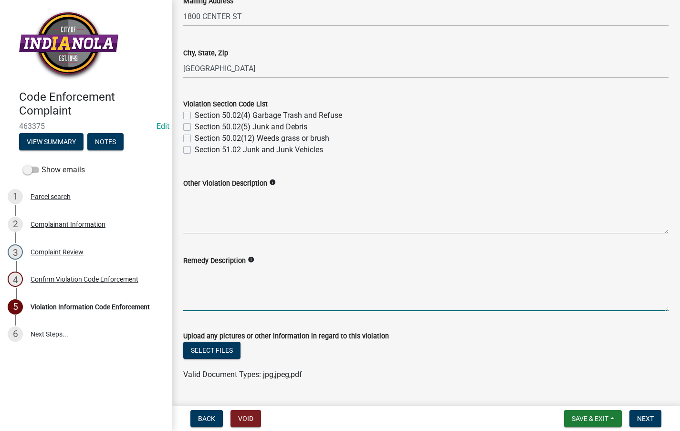
click at [248, 285] on textarea "Remedy Description" at bounding box center [425, 288] width 485 height 45
paste textarea "Mow and trim the property, front and rear, including any right-of-way areas adj…"
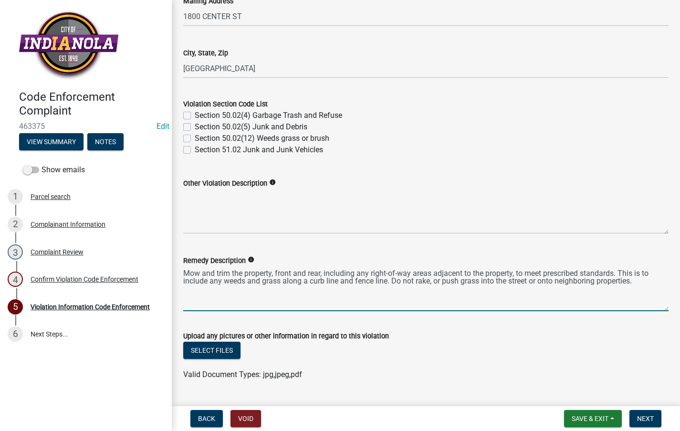
type textarea "Mow and trim the property, front and rear, including any right-of-way areas adj…"
click at [195, 139] on label "Section 50.02(12) Weeds grass or brush" at bounding box center [262, 138] width 135 height 11
click at [195, 139] on input "Section 50.02(12) Weeds grass or brush" at bounding box center [198, 136] width 6 height 6
checkbox input "true"
checkbox input "false"
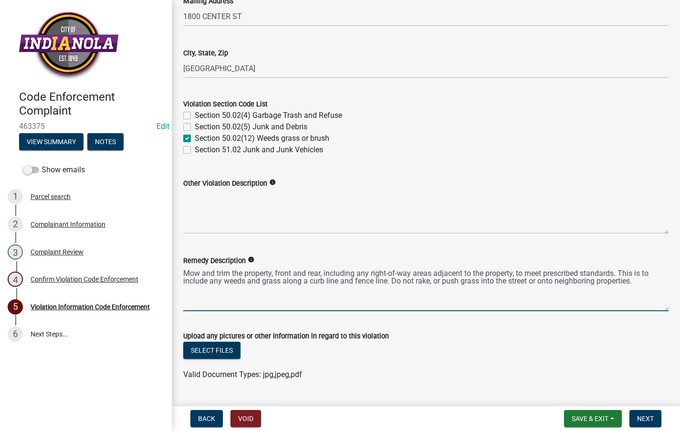
checkbox input "false"
checkbox input "true"
checkbox input "false"
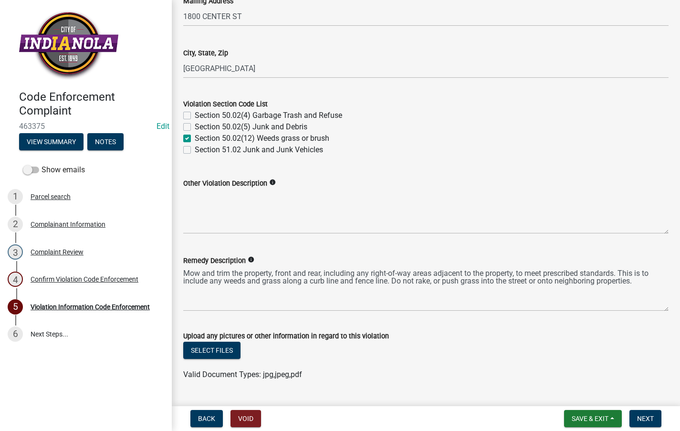
scroll to position [477, 0]
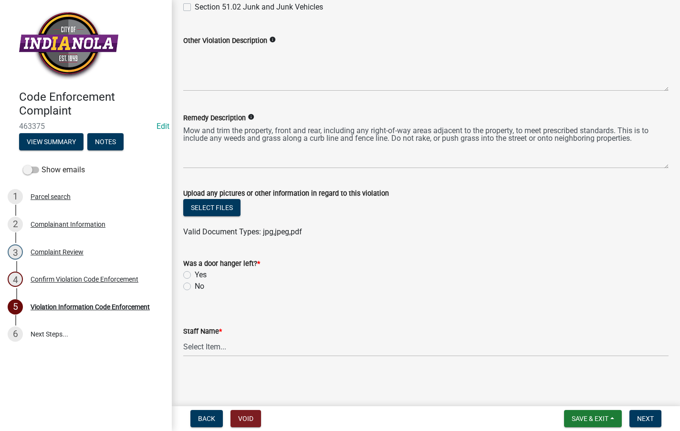
click at [195, 285] on label "No" at bounding box center [200, 286] width 10 height 11
click at [195, 285] on input "No" at bounding box center [198, 284] width 6 height 6
radio input "true"
click at [219, 190] on label "Upload any pictures or other information in regard to this violation" at bounding box center [286, 193] width 206 height 7
click at [217, 203] on button "Select files" at bounding box center [211, 207] width 57 height 17
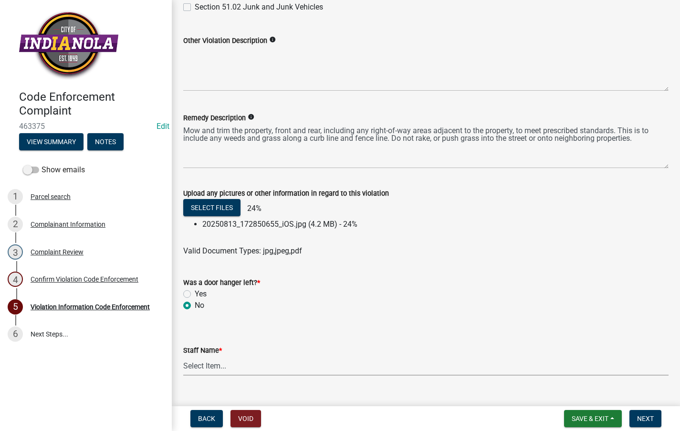
click at [278, 365] on select "Select Item... [PERSON_NAME] [PERSON_NAME] [PERSON_NAME] Other" at bounding box center [425, 366] width 485 height 20
click at [183, 356] on select "Select Item... [PERSON_NAME] [PERSON_NAME] [PERSON_NAME] Other" at bounding box center [425, 366] width 485 height 20
select select "634d5426-b8b3-48ee-aa1e-d523f7499186"
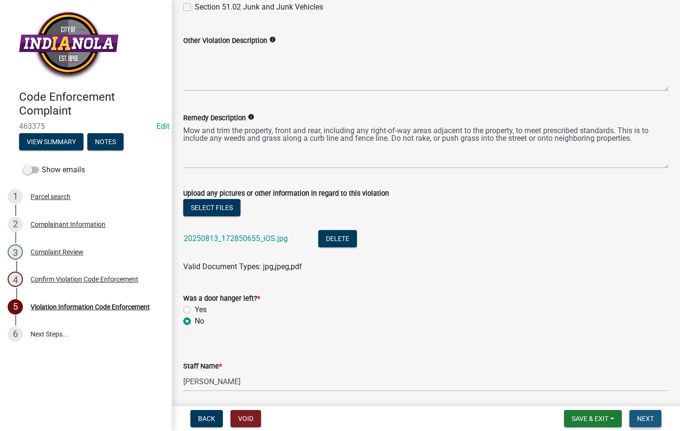
click at [646, 412] on button "Next" at bounding box center [645, 418] width 32 height 17
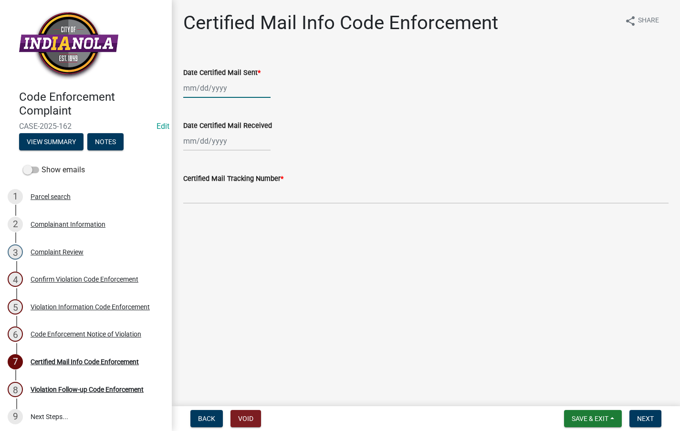
click at [189, 95] on div at bounding box center [226, 88] width 87 height 20
select select "8"
select select "2025"
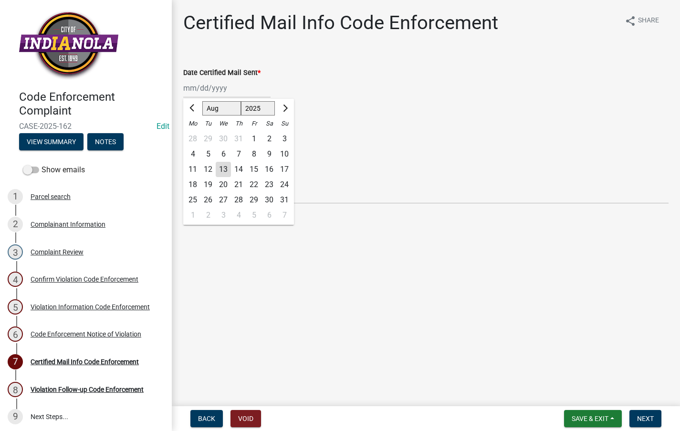
click at [226, 168] on div "13" at bounding box center [223, 169] width 15 height 15
type input "[DATE]"
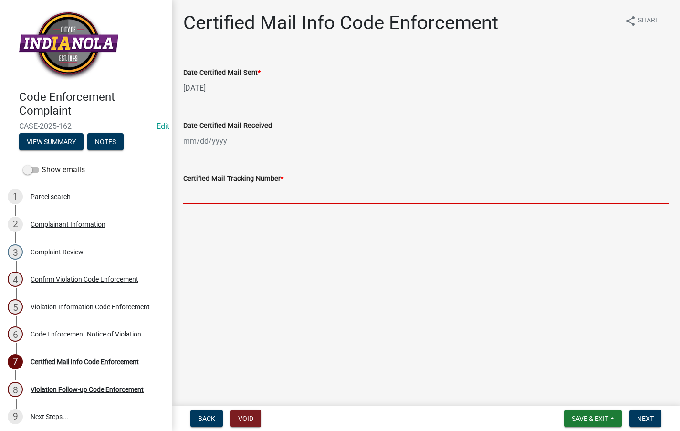
click at [204, 202] on input "Certified Mail Tracking Number *" at bounding box center [425, 194] width 485 height 20
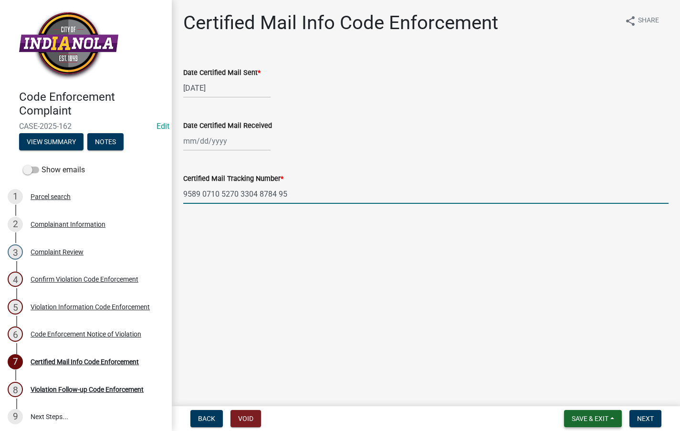
type input "9589 0710 5270 3304 8784 95"
click at [590, 410] on button "Save & Exit" at bounding box center [593, 418] width 58 height 17
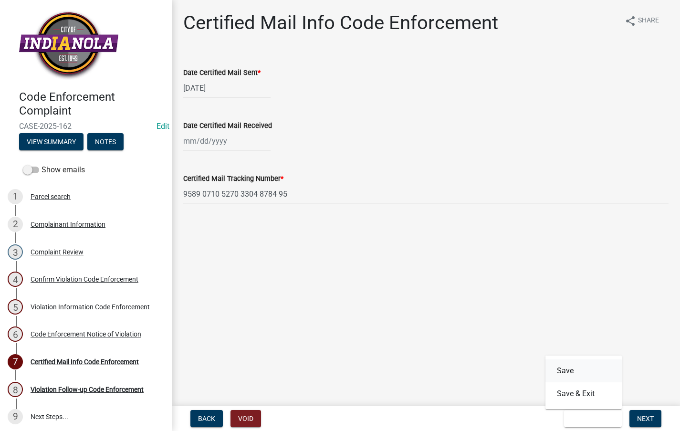
click at [564, 365] on button "Save" at bounding box center [583, 370] width 76 height 23
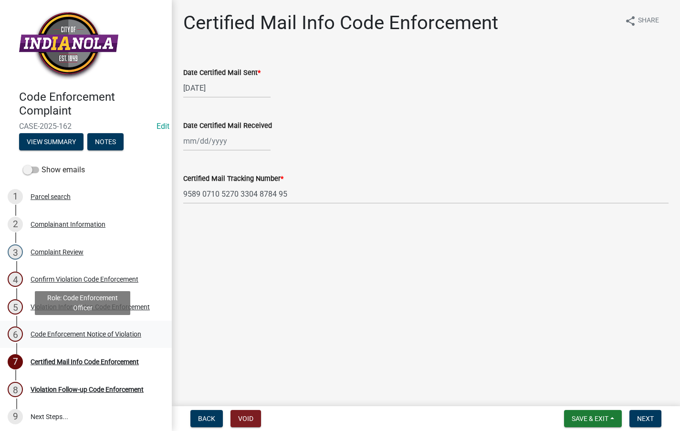
click at [60, 337] on div "Code Enforcement Notice of Violation" at bounding box center [86, 334] width 111 height 7
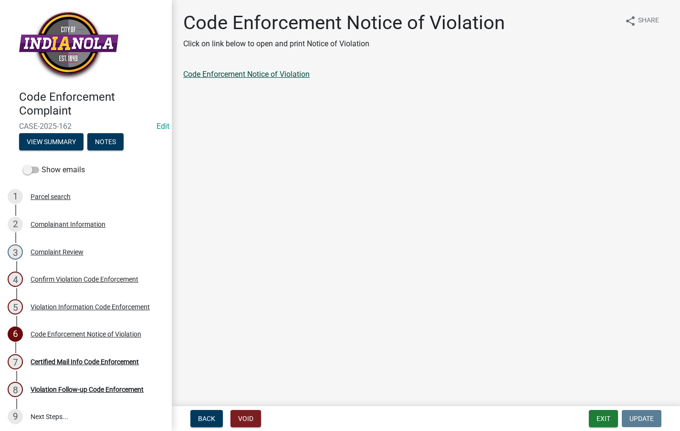
click at [232, 75] on link "Code Enforcement Notice of Violation" at bounding box center [246, 74] width 126 height 9
